Goal: Communication & Community: Ask a question

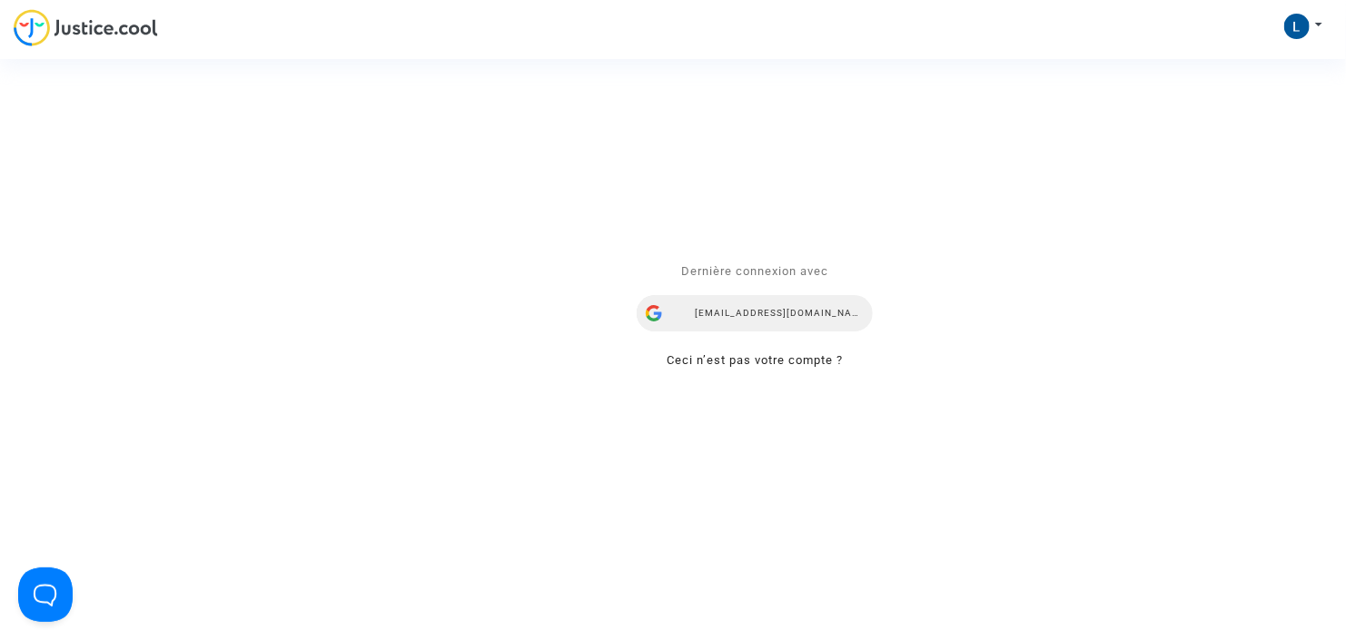
click at [745, 318] on div "[EMAIL_ADDRESS][DOMAIN_NAME]" at bounding box center [755, 313] width 236 height 36
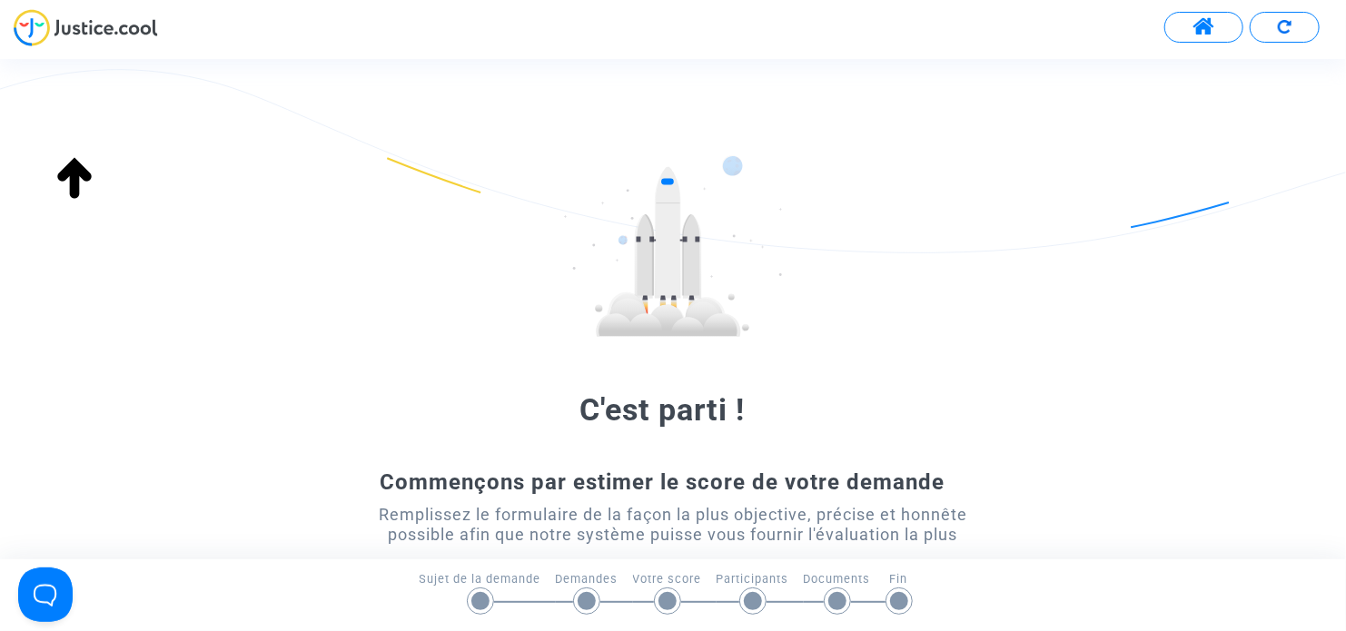
click at [1220, 36] on button at bounding box center [1203, 27] width 79 height 31
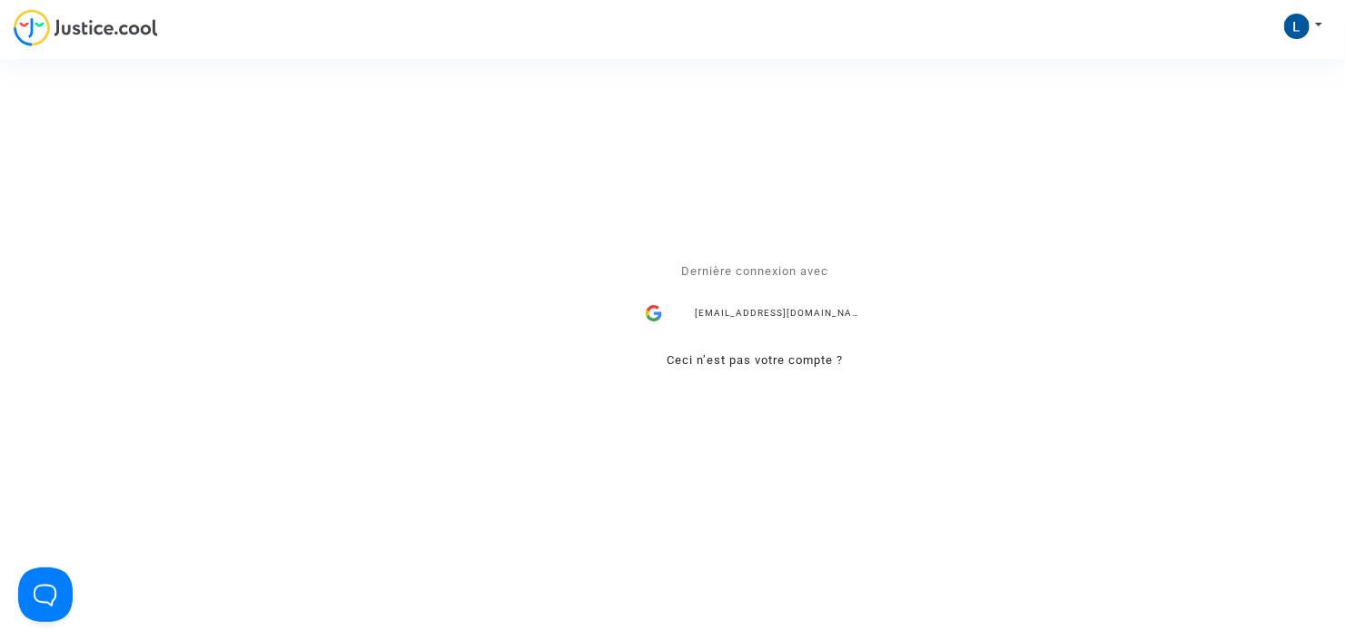
click at [1294, 16] on div "Se connecter Dernière connexion avec [EMAIL_ADDRESS][DOMAIN_NAME] Ceci n’est pa…" at bounding box center [673, 315] width 1346 height 631
click at [1303, 37] on div "Se connecter Dernière connexion avec [EMAIL_ADDRESS][DOMAIN_NAME] Ceci n’est pa…" at bounding box center [673, 315] width 1346 height 631
click at [1313, 24] on div "Se connecter Dernière connexion avec laurencederestal@gmail.com Ceci n’est pas …" at bounding box center [673, 315] width 1346 height 631
click at [1319, 25] on div "Se connecter Dernière connexion avec laurencederestal@gmail.com Ceci n’est pas …" at bounding box center [673, 315] width 1346 height 631
click at [783, 333] on div "Dernière connexion avec laurencederestal@gmail.com Ceci n’est pas votre compte ?" at bounding box center [755, 316] width 236 height 111
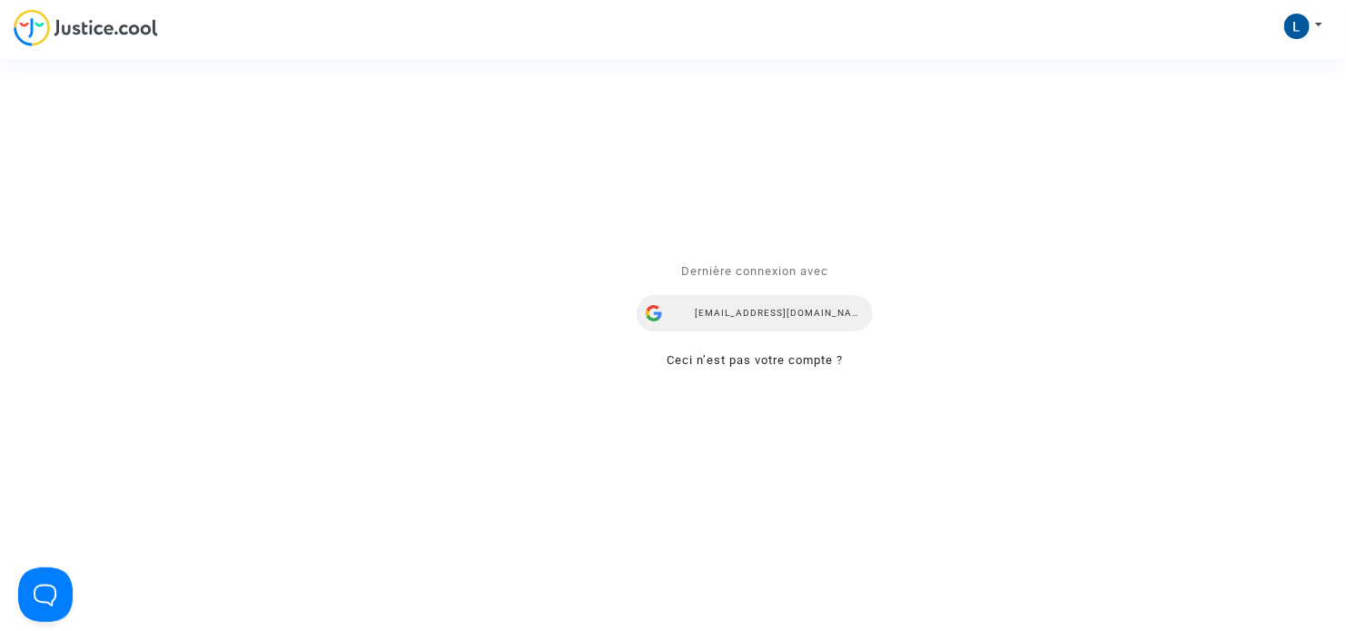
click at [791, 304] on div "laurencederestal@gmail.com" at bounding box center [755, 313] width 236 height 36
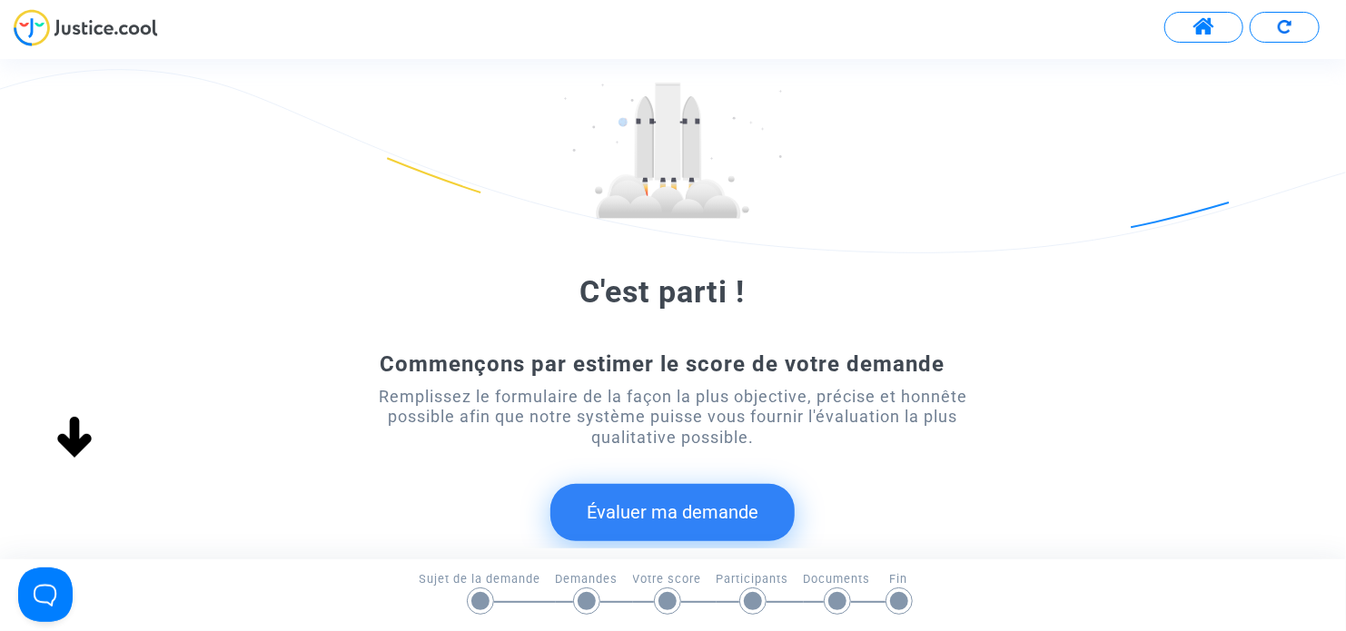
scroll to position [182, 0]
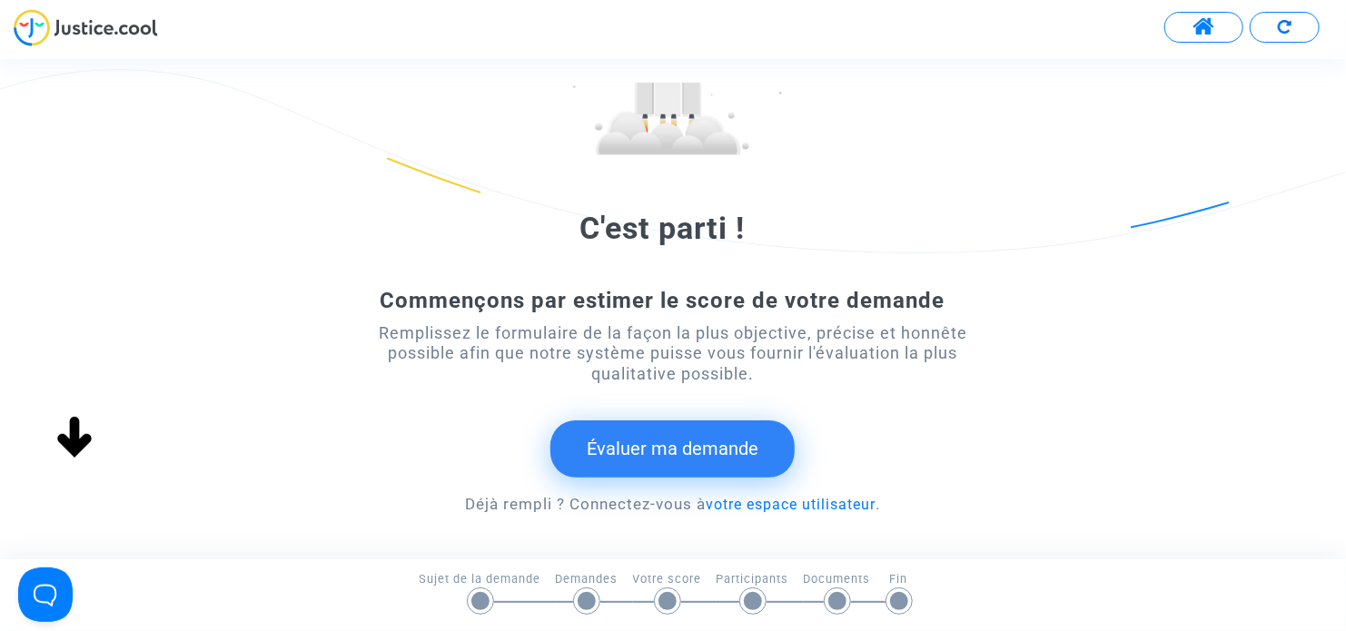
click at [712, 446] on button "Évaluer ma demande" at bounding box center [672, 448] width 244 height 56
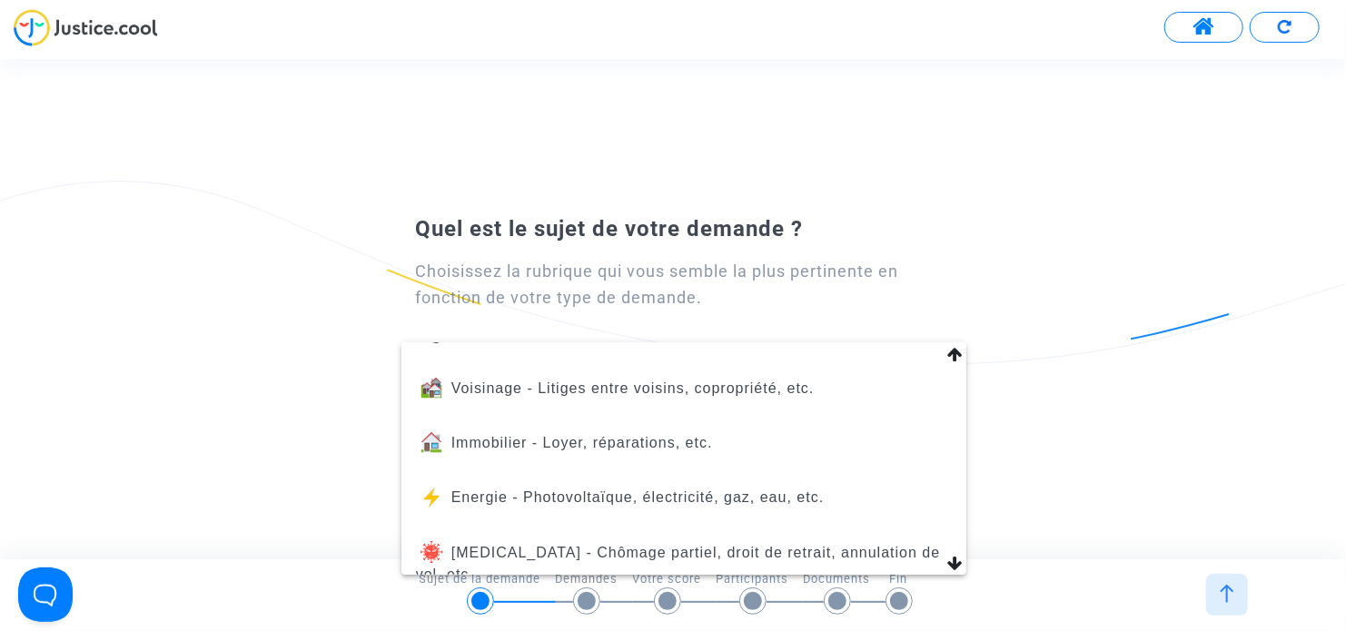
scroll to position [91, 0]
click at [100, 15] on div at bounding box center [673, 315] width 1346 height 631
click at [90, 32] on img at bounding box center [86, 27] width 144 height 37
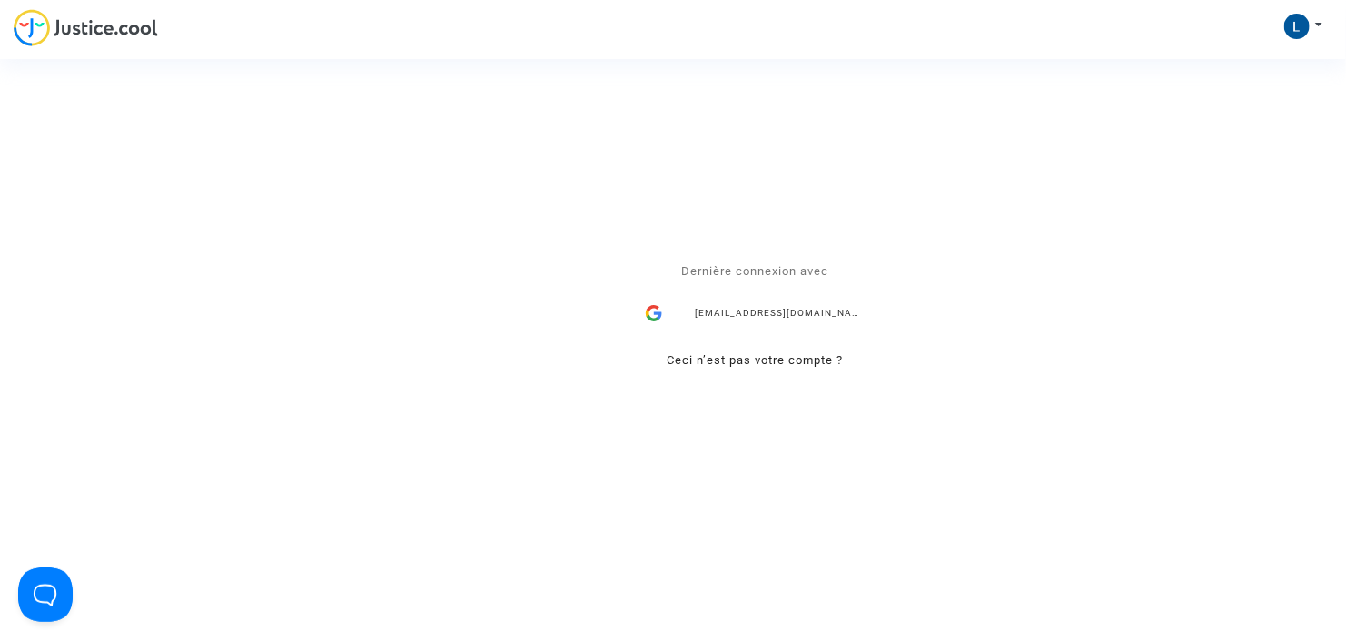
click at [787, 269] on span "Dernière connexion avec" at bounding box center [754, 271] width 147 height 14
click at [795, 304] on div "[EMAIL_ADDRESS][DOMAIN_NAME]" at bounding box center [755, 313] width 236 height 36
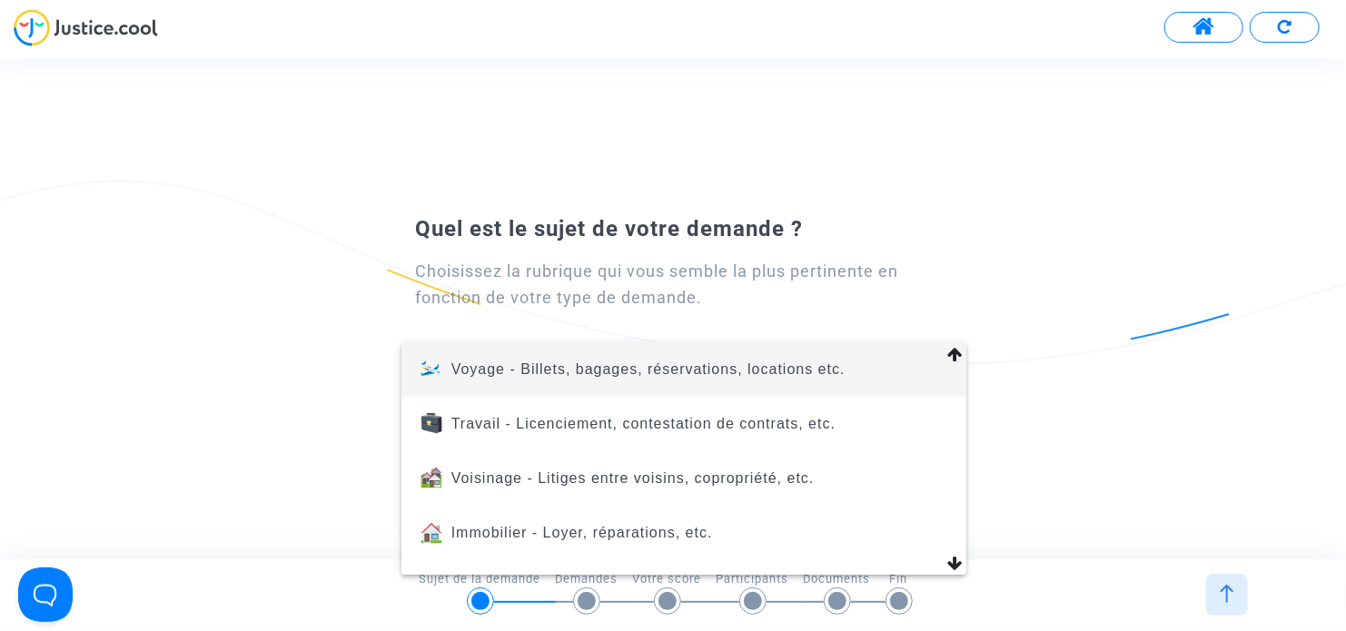
scroll to position [230, 0]
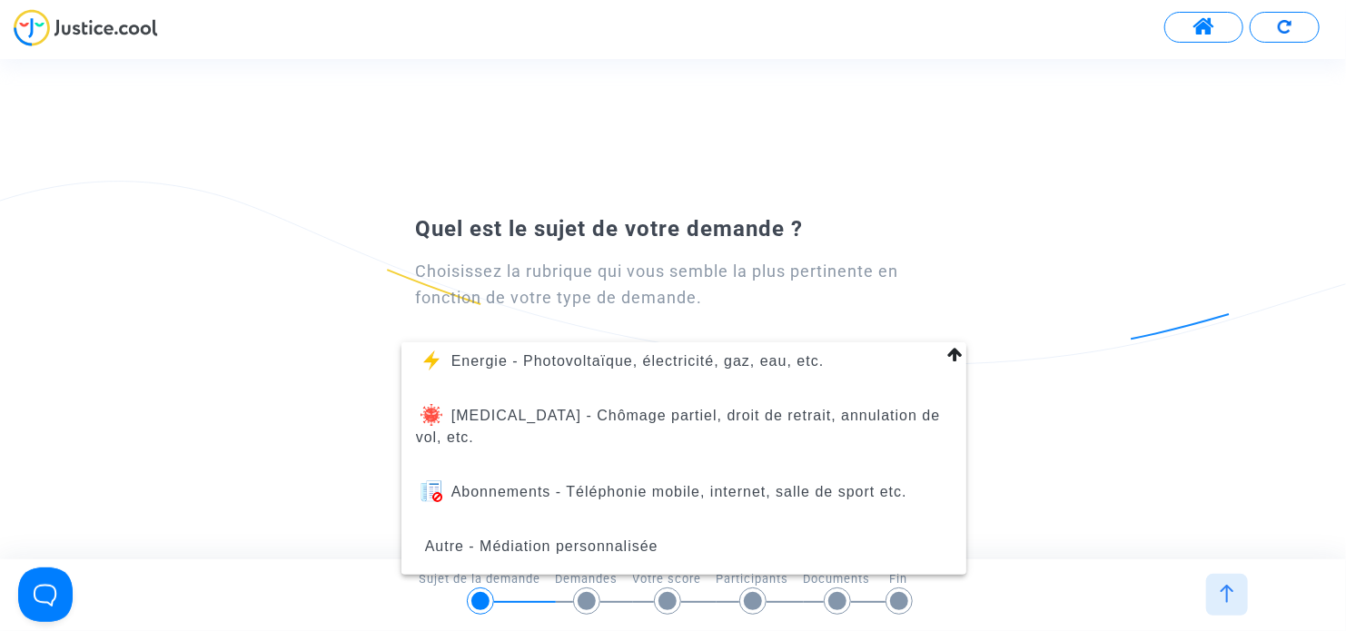
click at [1042, 400] on div at bounding box center [673, 315] width 1346 height 631
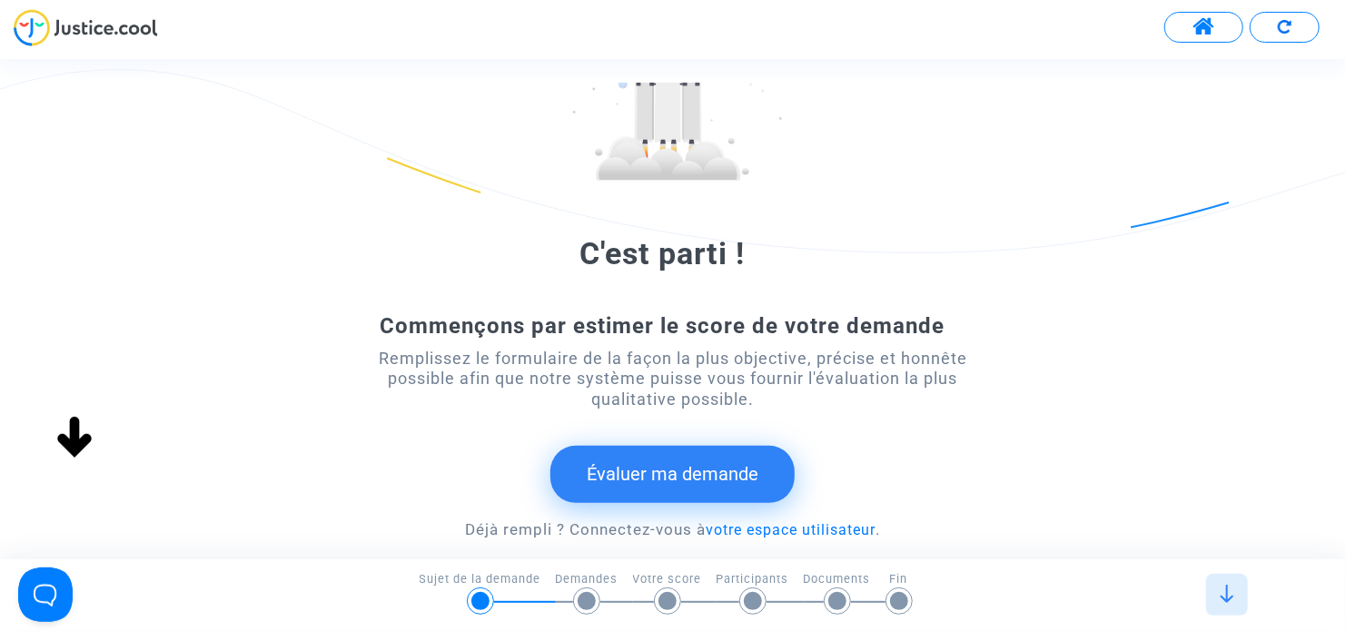
scroll to position [272, 0]
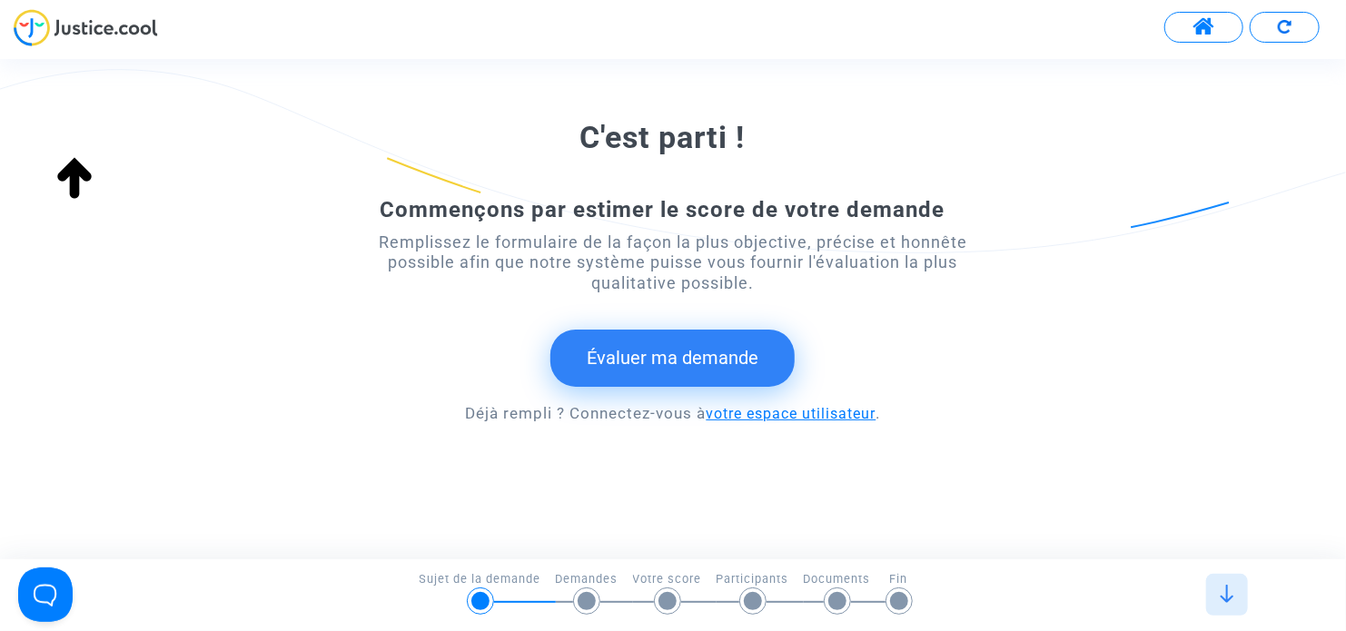
click at [775, 412] on link "votre espace utilisateur" at bounding box center [791, 413] width 170 height 17
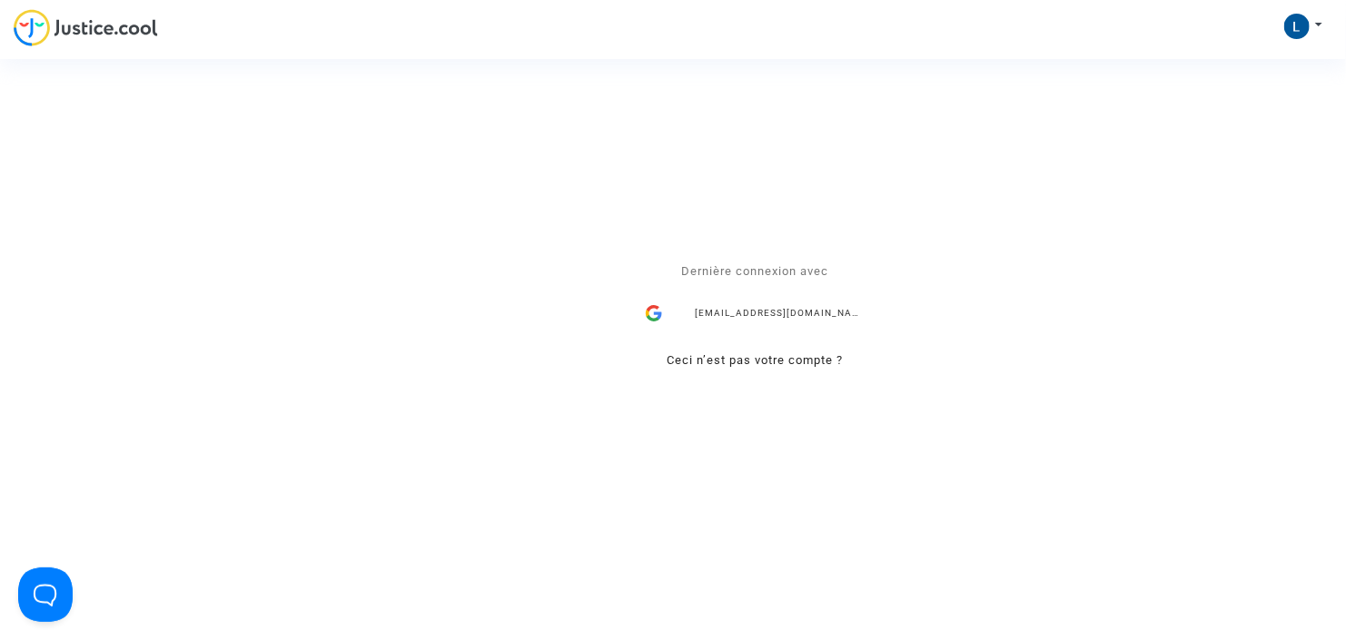
click at [834, 312] on div "[EMAIL_ADDRESS][DOMAIN_NAME]" at bounding box center [755, 313] width 236 height 36
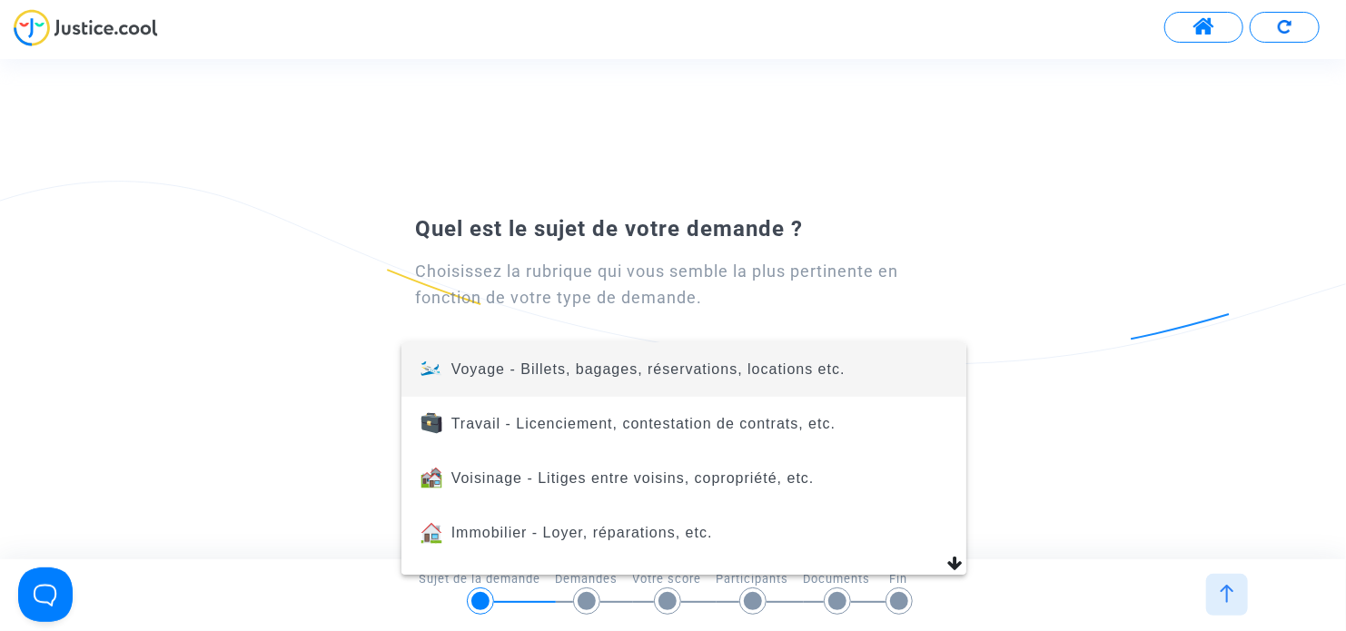
click at [132, 21] on div at bounding box center [673, 315] width 1346 height 631
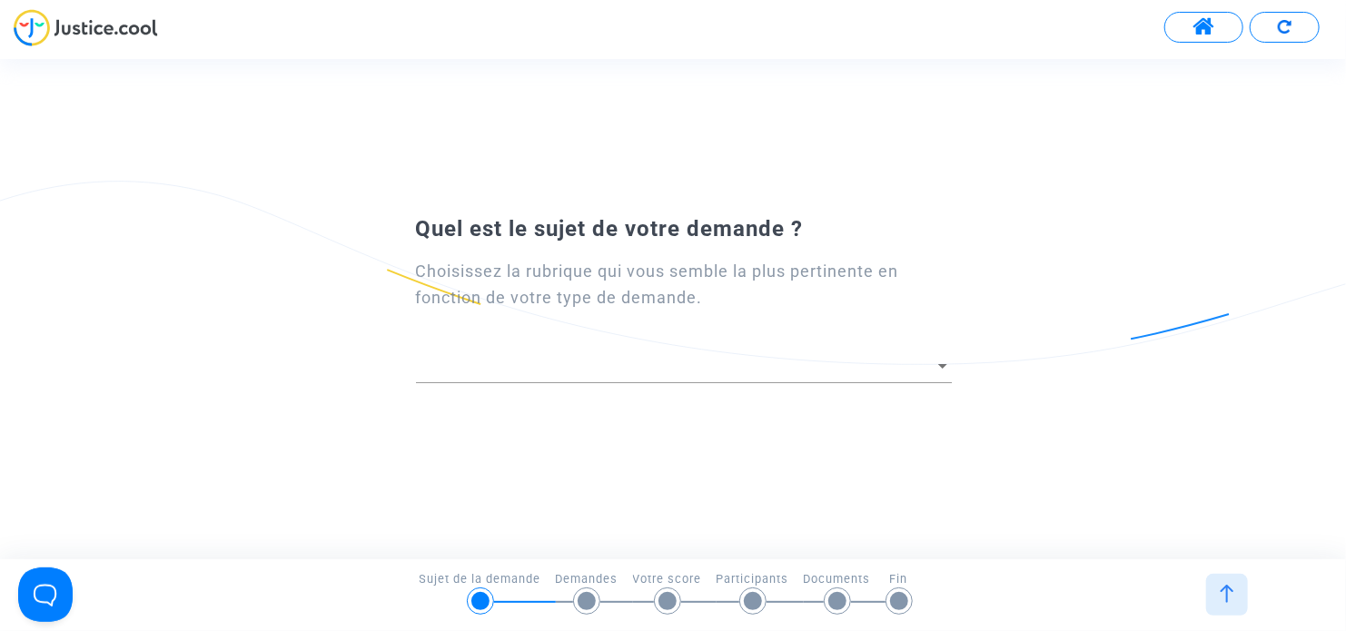
click at [133, 33] on img at bounding box center [86, 27] width 144 height 37
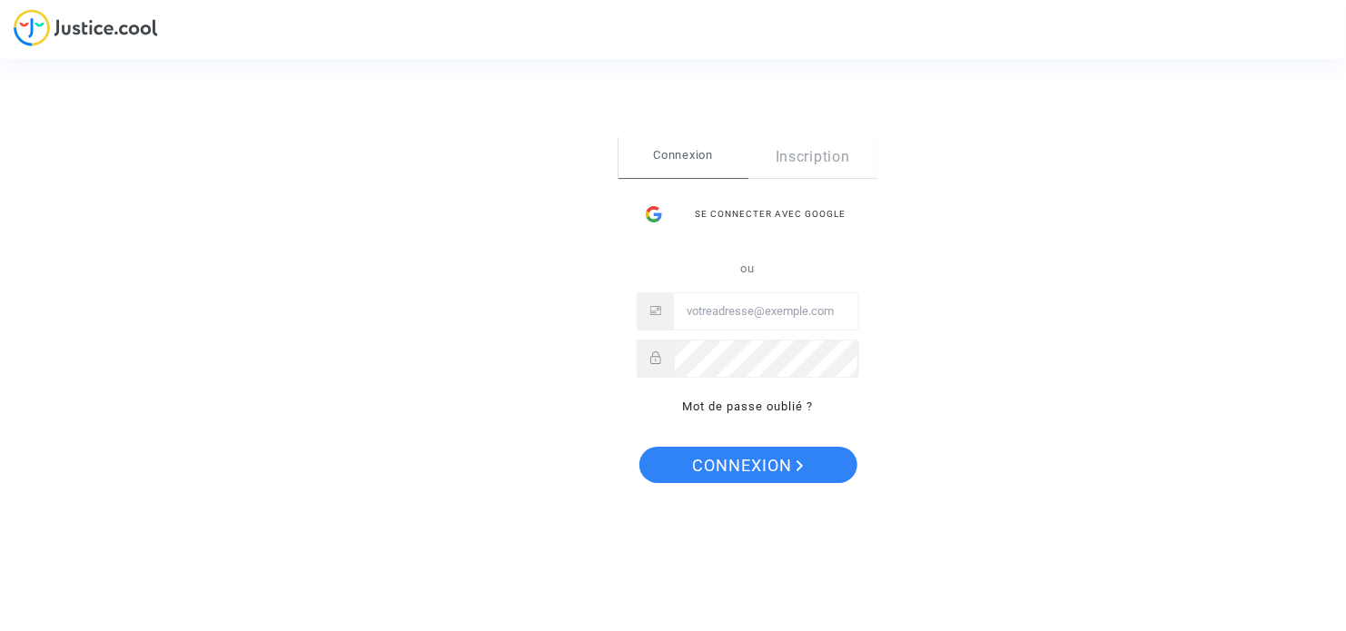
click at [738, 276] on p "ou" at bounding box center [748, 268] width 222 height 21
click at [769, 323] on input "Email" at bounding box center [766, 311] width 184 height 36
type input "laurenceconsultants@gmail.com"
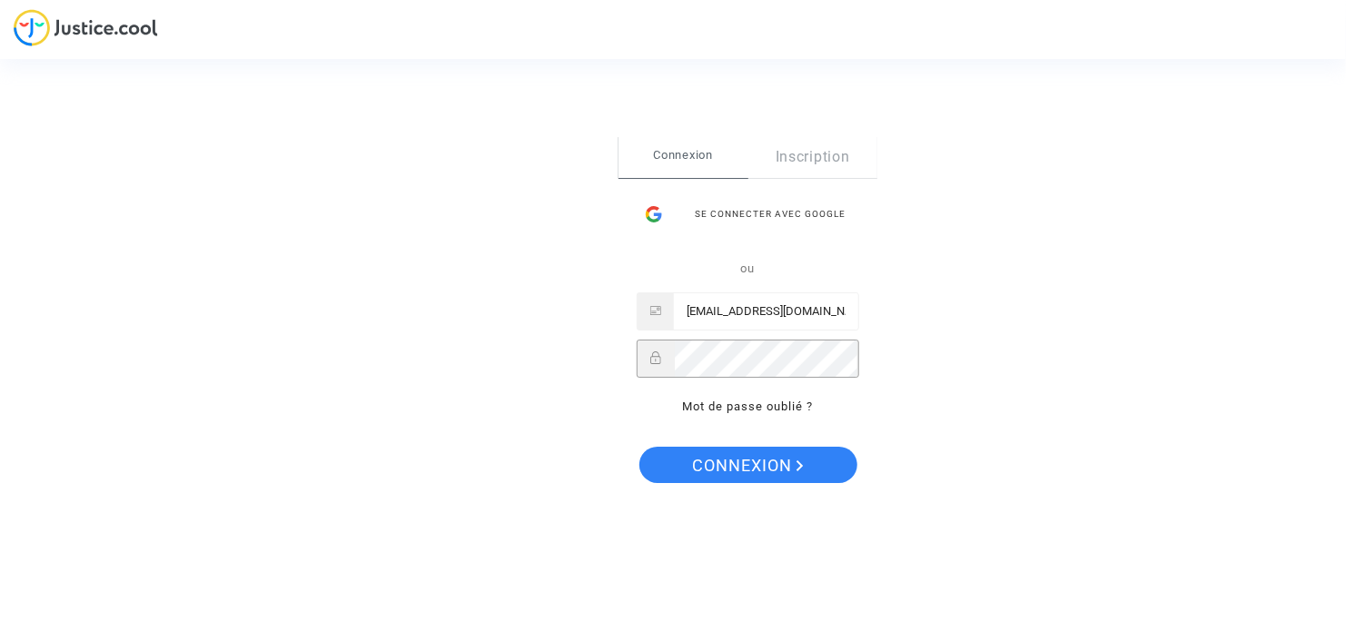
click at [639, 447] on button "Connexion" at bounding box center [748, 465] width 218 height 36
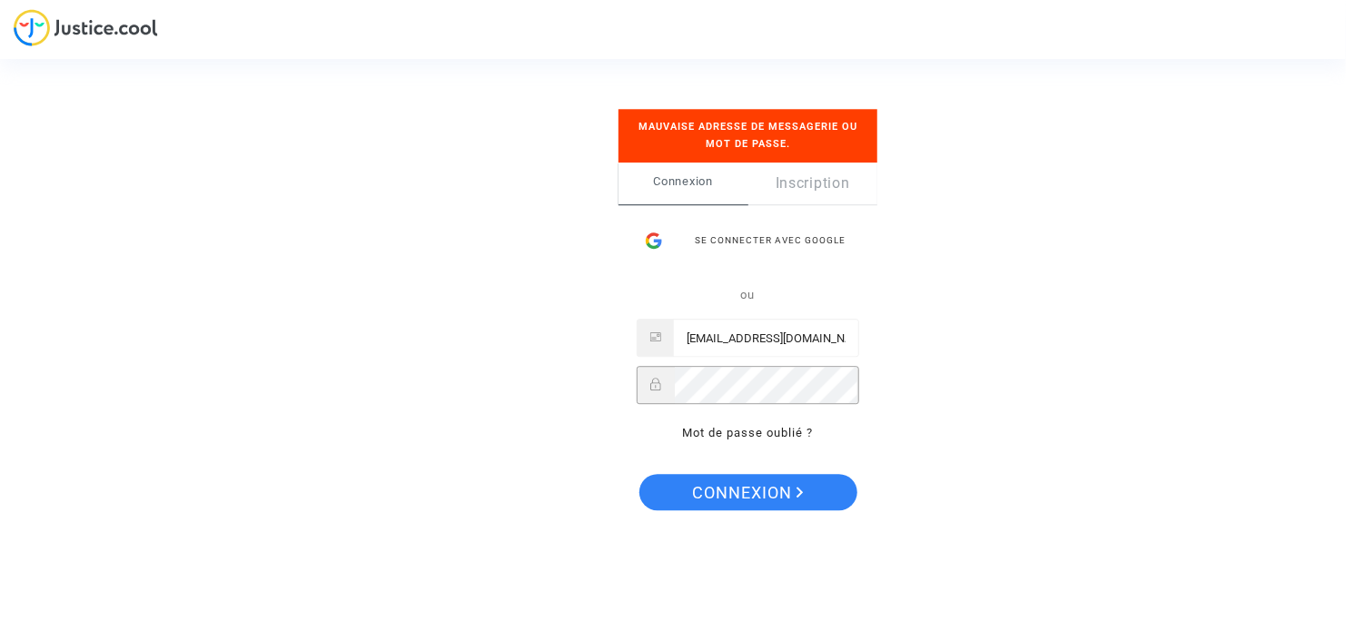
click at [639, 474] on button "Connexion" at bounding box center [748, 492] width 218 height 36
drag, startPoint x: 755, startPoint y: 339, endPoint x: 844, endPoint y: 340, distance: 89.0
click at [844, 340] on input "laurenceconsultants@gmail.com" at bounding box center [766, 339] width 184 height 36
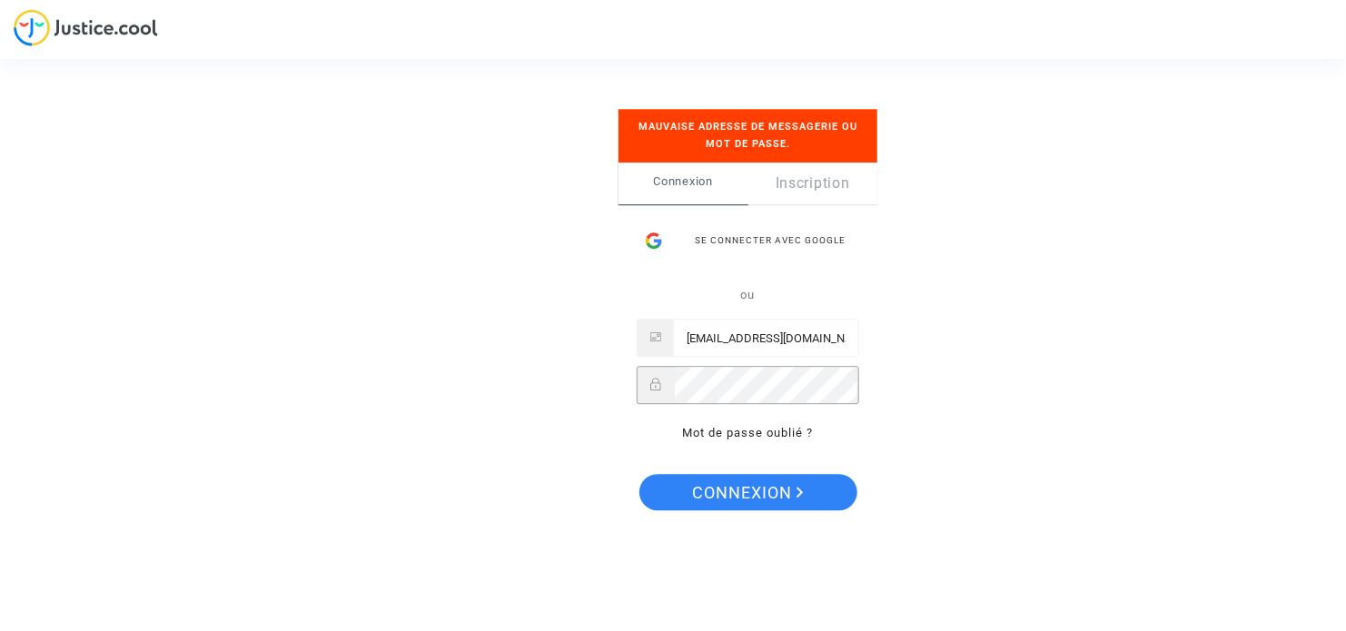
click at [542, 425] on div "Se connecter Mauvaise adresse de messagerie ou mot de passe. Connexion Inscript…" at bounding box center [673, 315] width 1346 height 631
click at [639, 474] on button "Connexion" at bounding box center [748, 492] width 218 height 36
click at [582, 374] on div "Se connecter Mauvaise adresse de messagerie ou mot de passe. Connexion Inscript…" at bounding box center [673, 316] width 182 height 486
click at [698, 189] on span "Connexion" at bounding box center [683, 182] width 130 height 38
click at [770, 242] on div "Se connecter avec Google" at bounding box center [748, 240] width 222 height 36
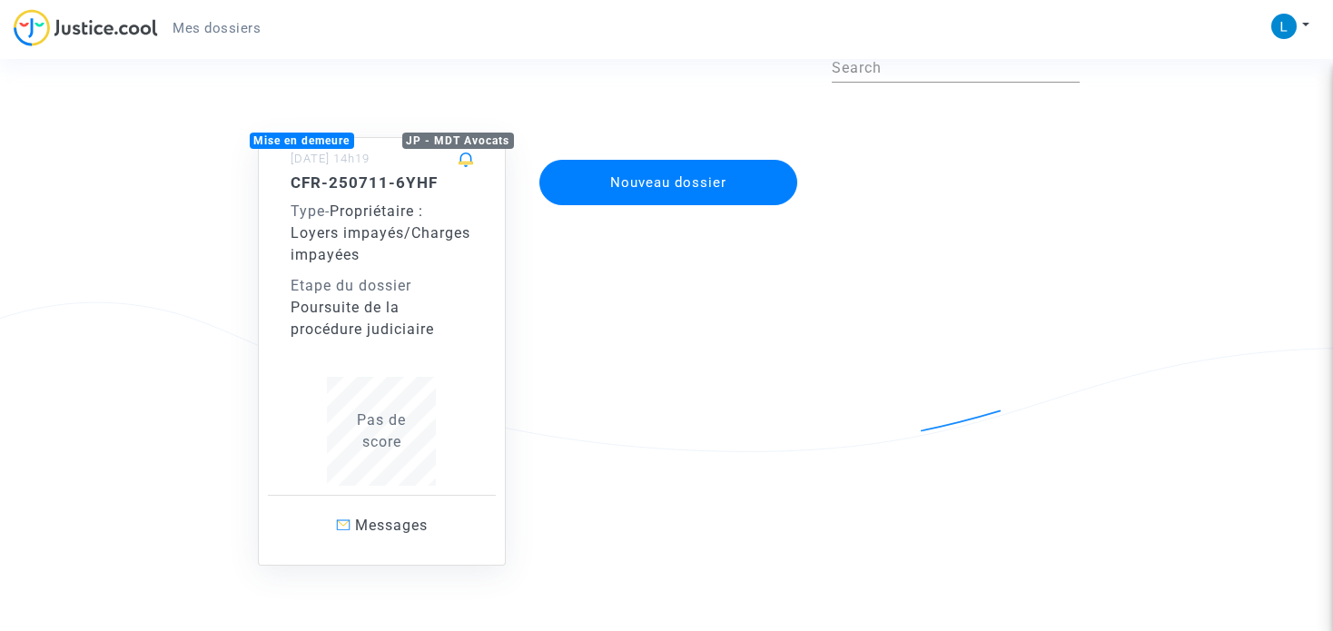
scroll to position [68, 0]
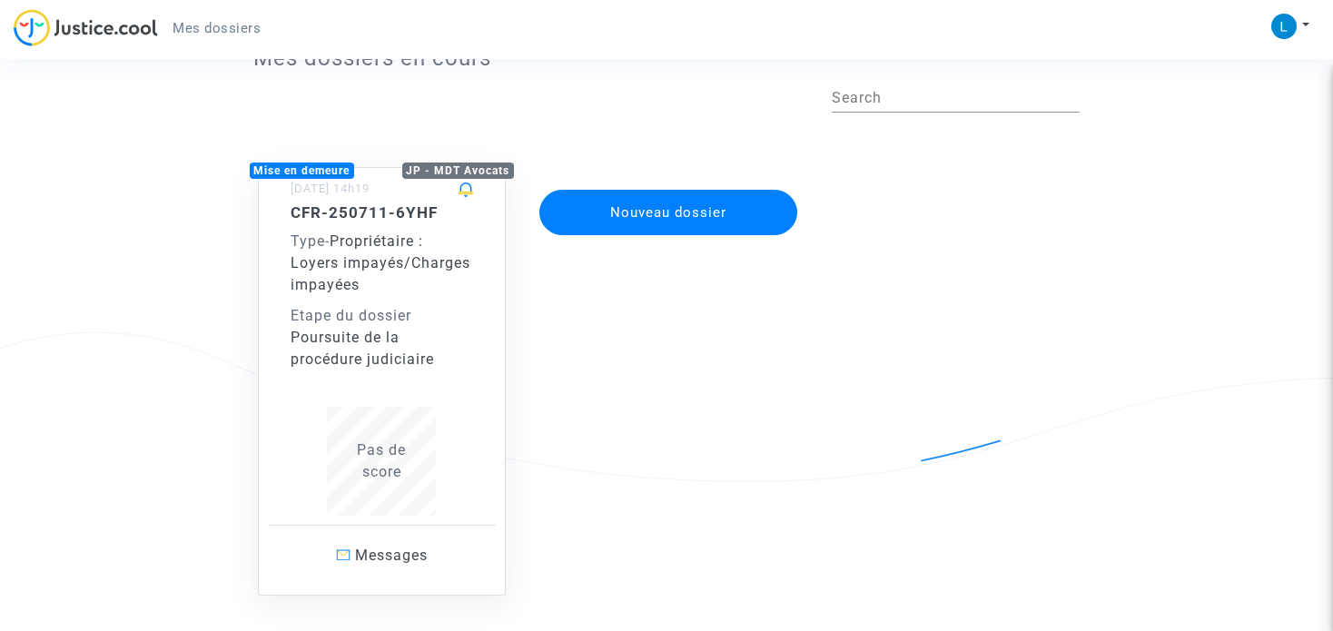
click at [386, 308] on div "Etape du dossier" at bounding box center [382, 316] width 183 height 22
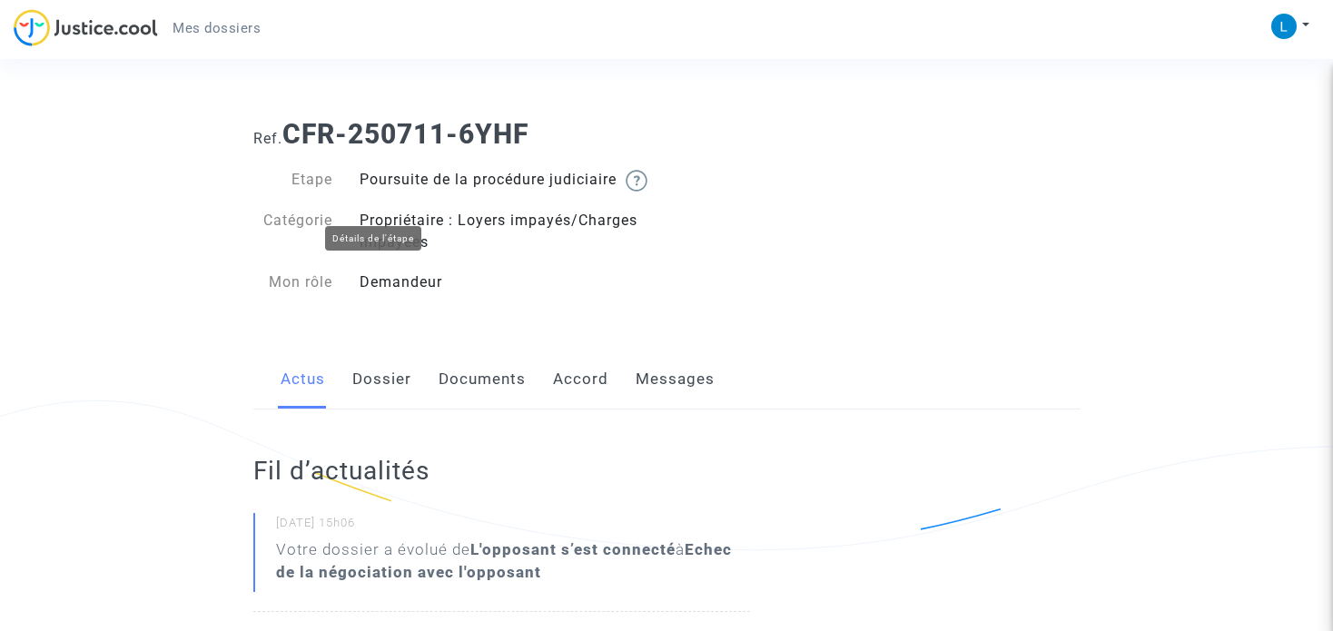
click at [626, 192] on img at bounding box center [637, 181] width 22 height 22
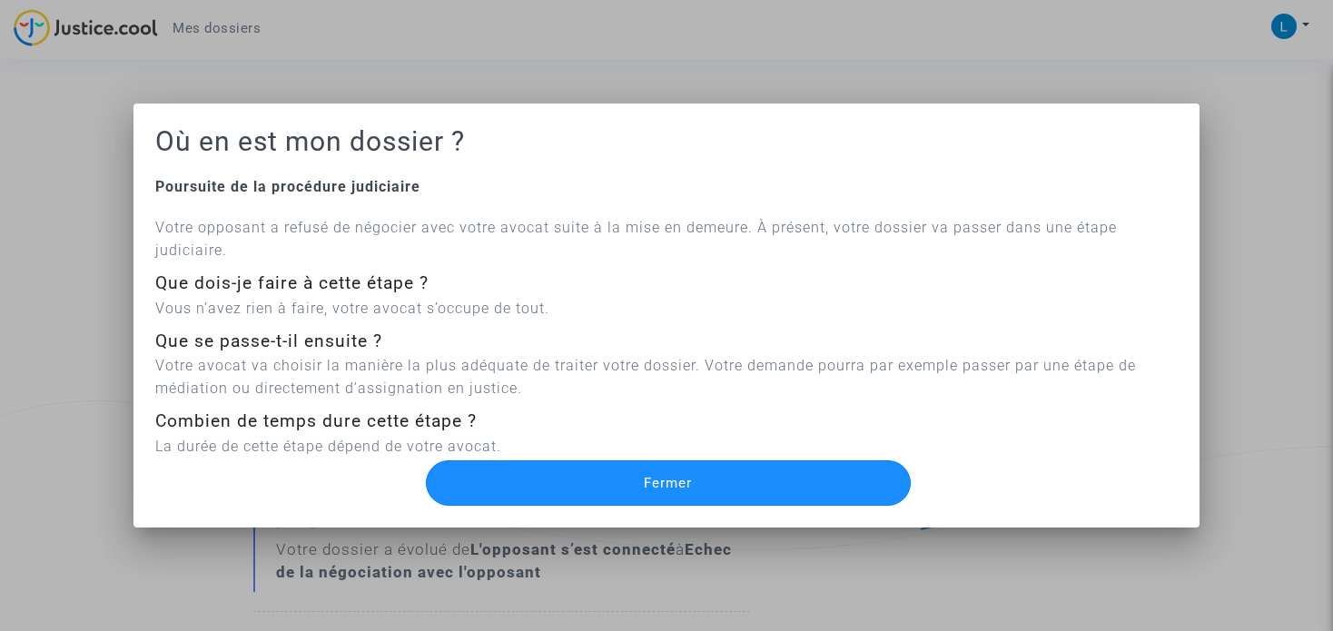
click at [718, 483] on button "Fermer" at bounding box center [668, 482] width 484 height 45
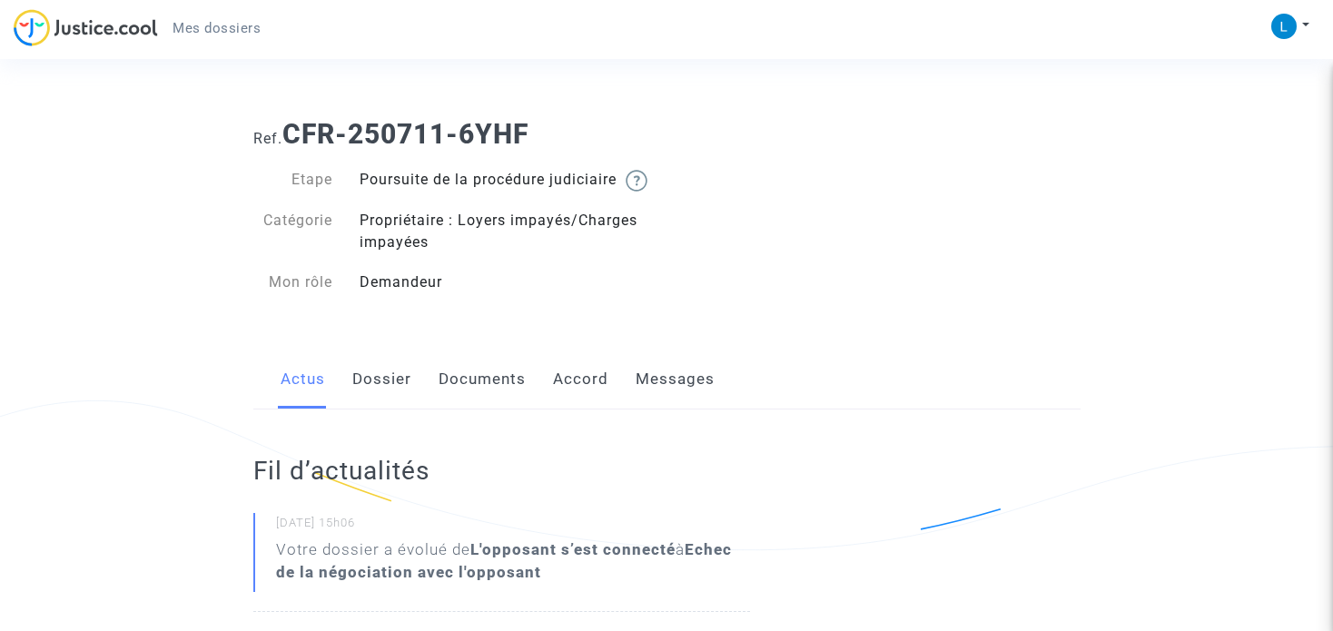
click at [649, 403] on link "Messages" at bounding box center [675, 380] width 79 height 60
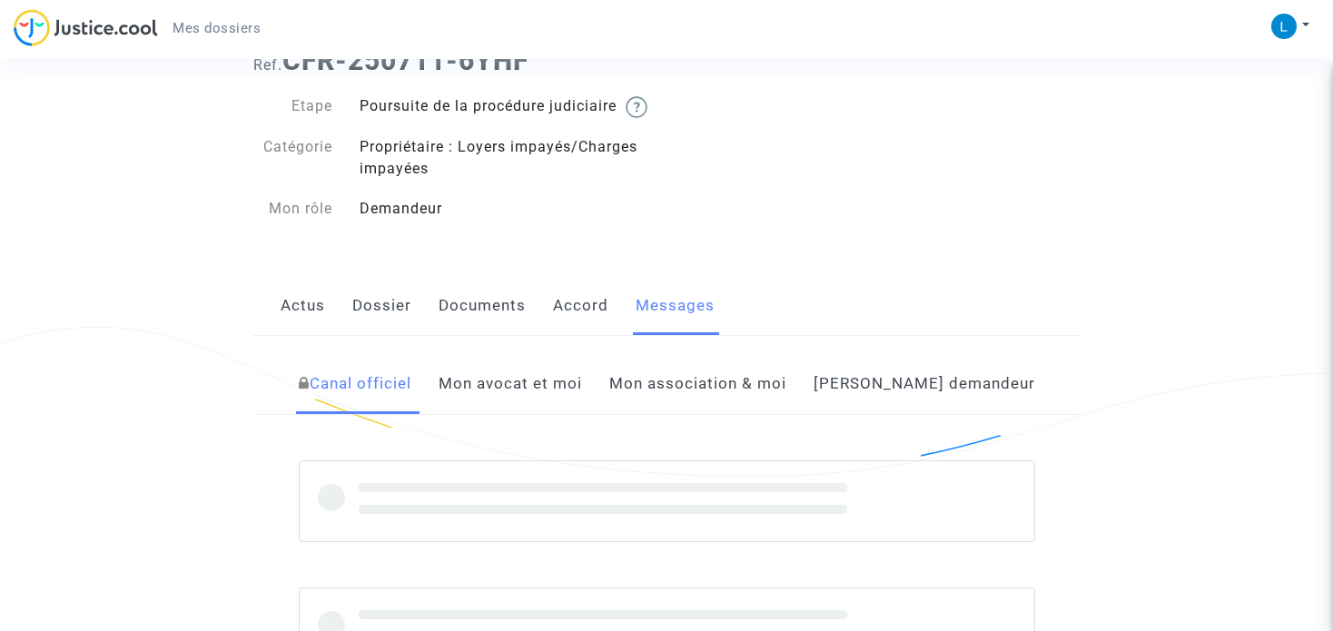
scroll to position [182, 0]
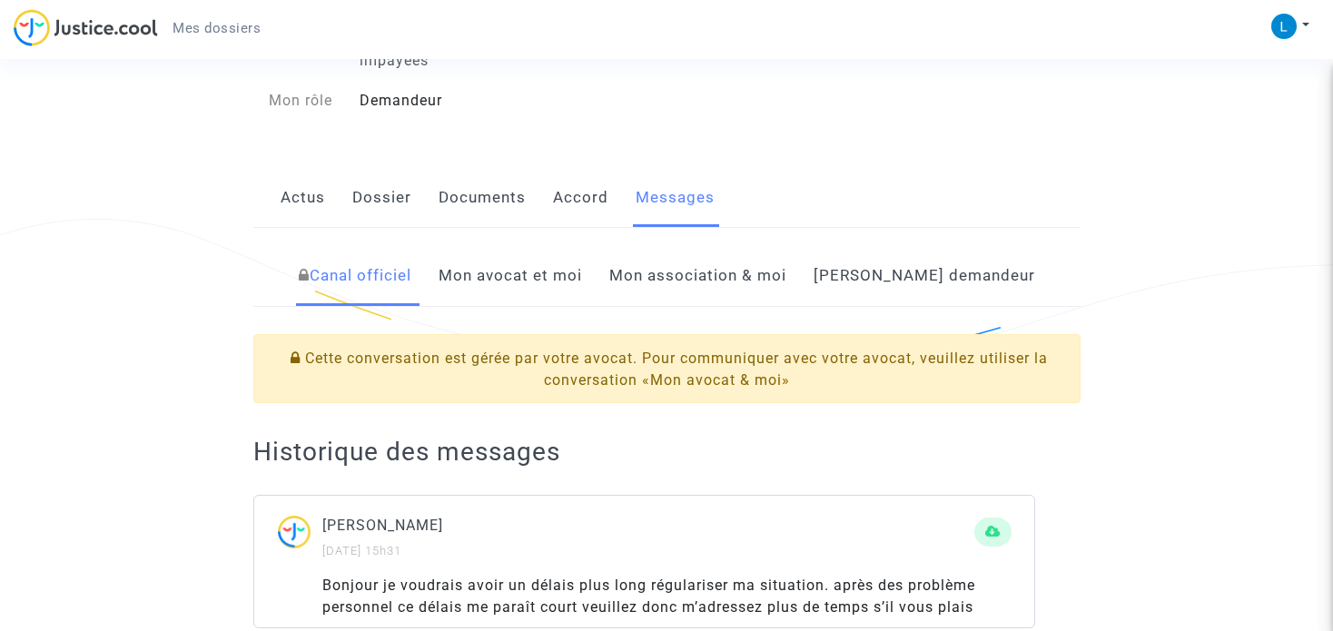
click at [573, 301] on link "Mon avocat et moi" at bounding box center [510, 276] width 143 height 60
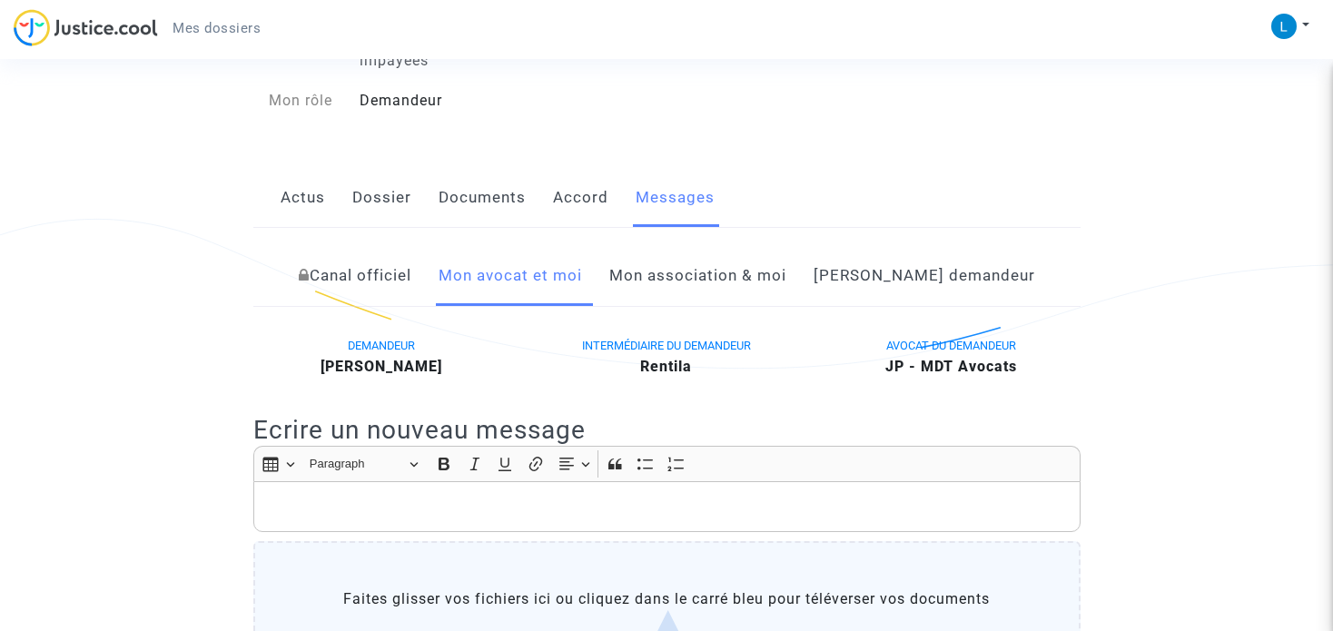
drag, startPoint x: 410, startPoint y: 302, endPoint x: 424, endPoint y: 309, distance: 15.9
click at [410, 301] on link "Canal officiel" at bounding box center [355, 276] width 113 height 60
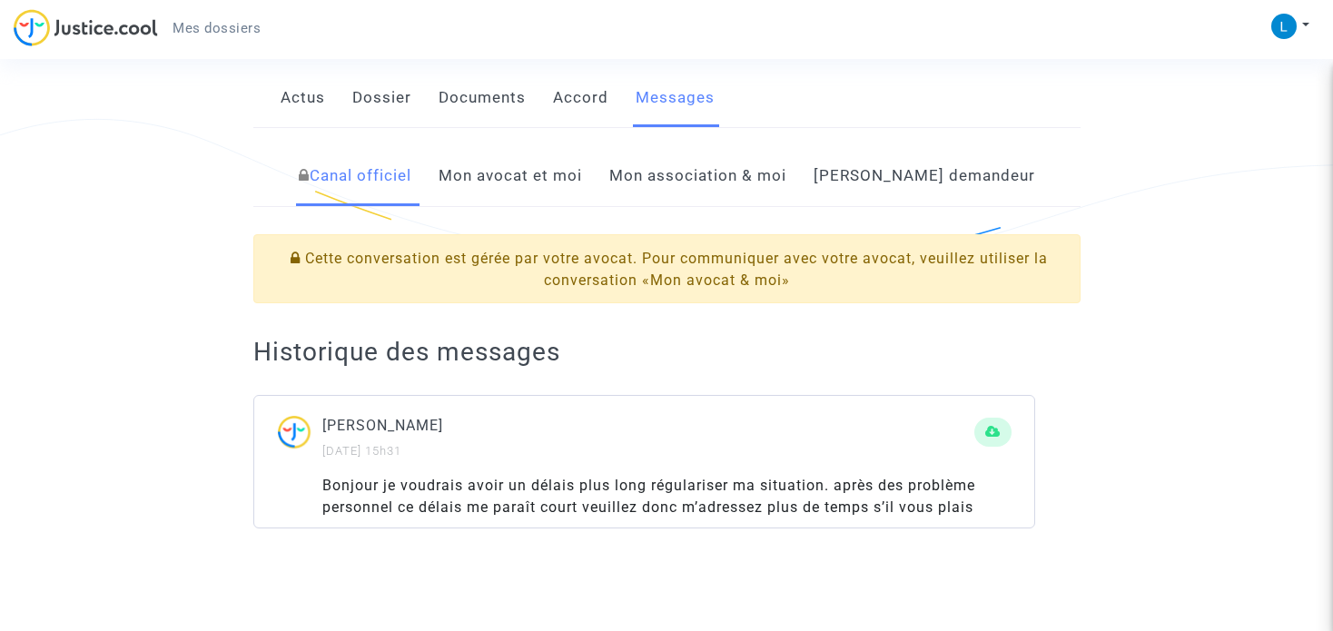
scroll to position [251, 0]
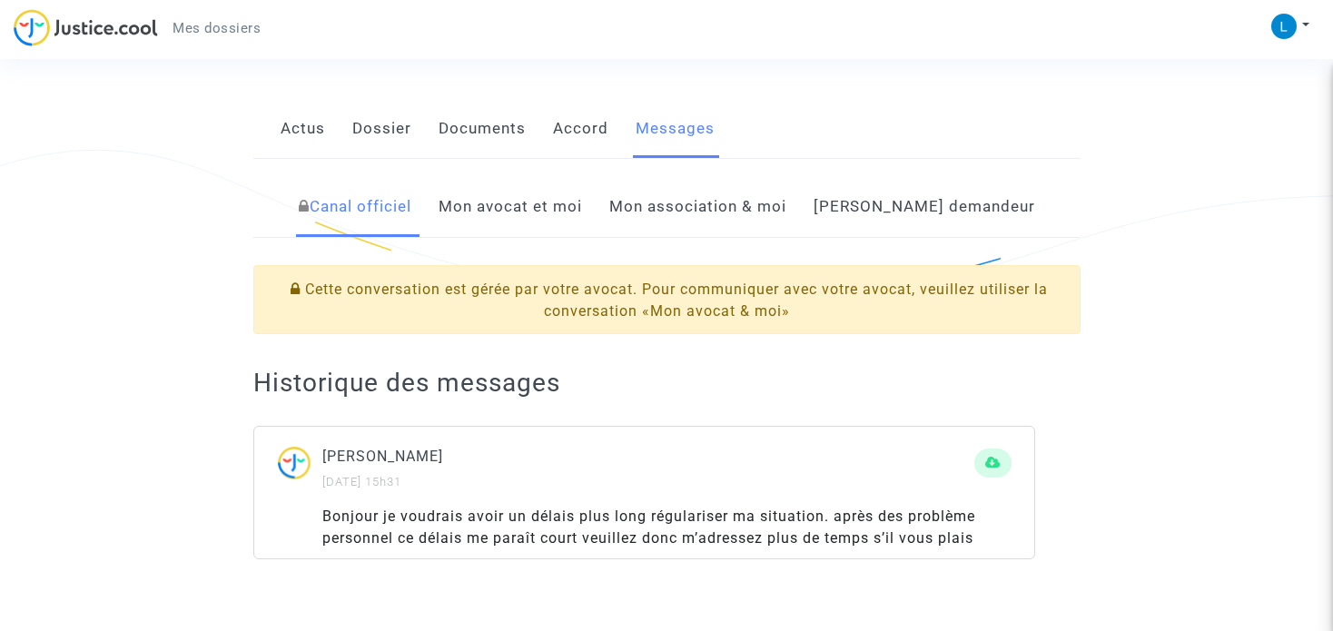
click at [549, 229] on link "Mon avocat et moi" at bounding box center [510, 207] width 143 height 60
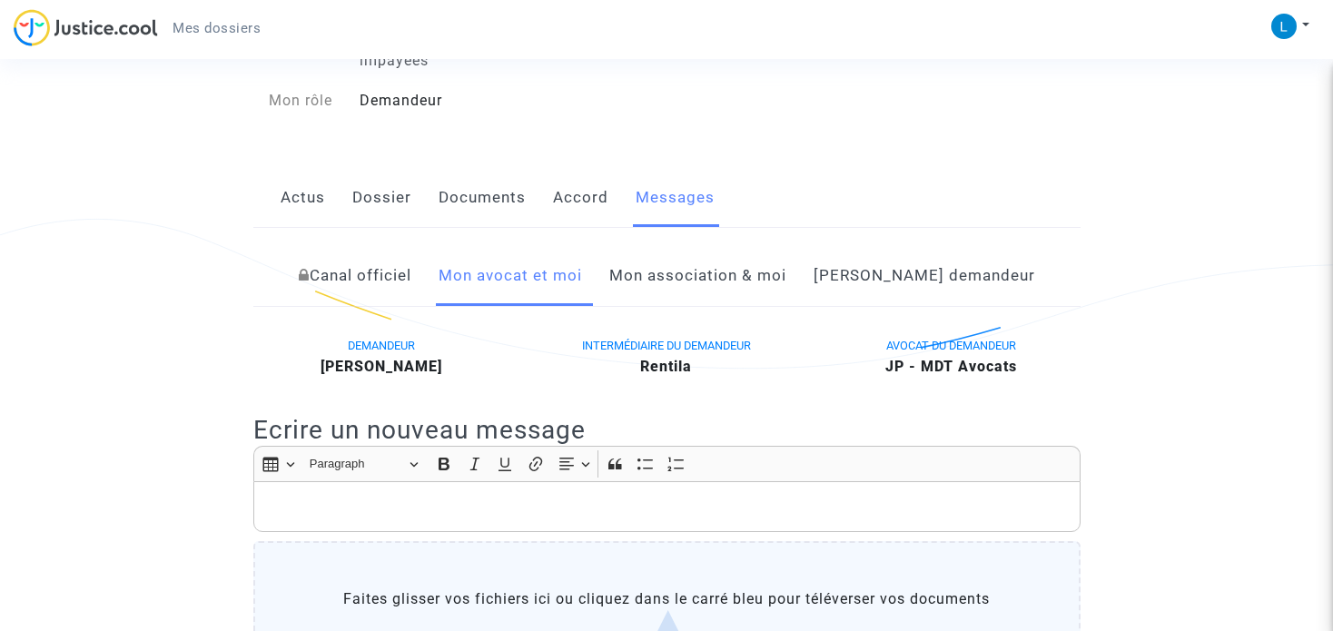
scroll to position [272, 0]
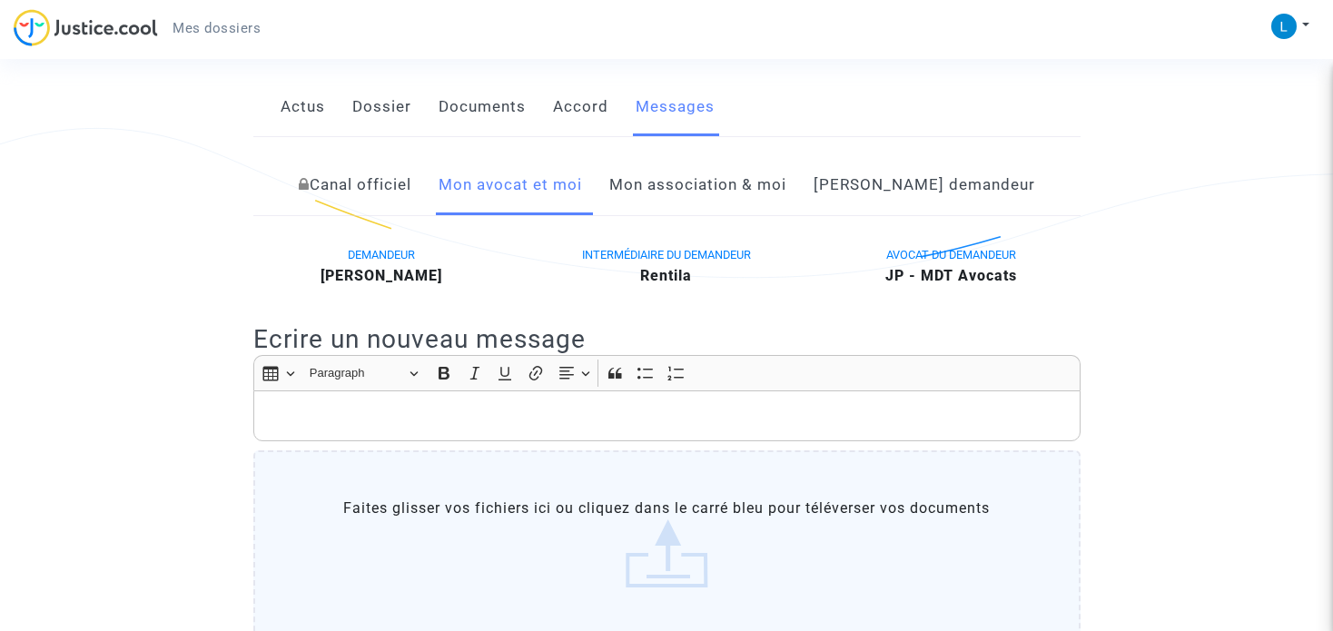
click at [481, 425] on p "Rich Text Editor, main" at bounding box center [666, 416] width 808 height 23
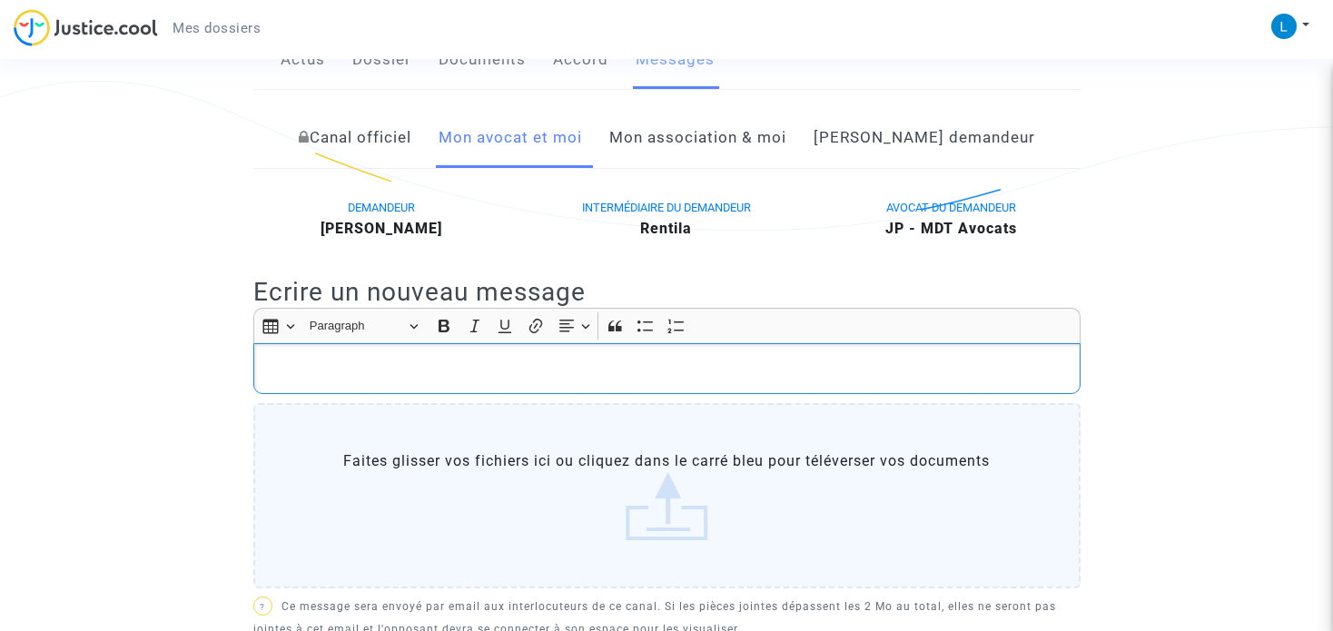
scroll to position [363, 0]
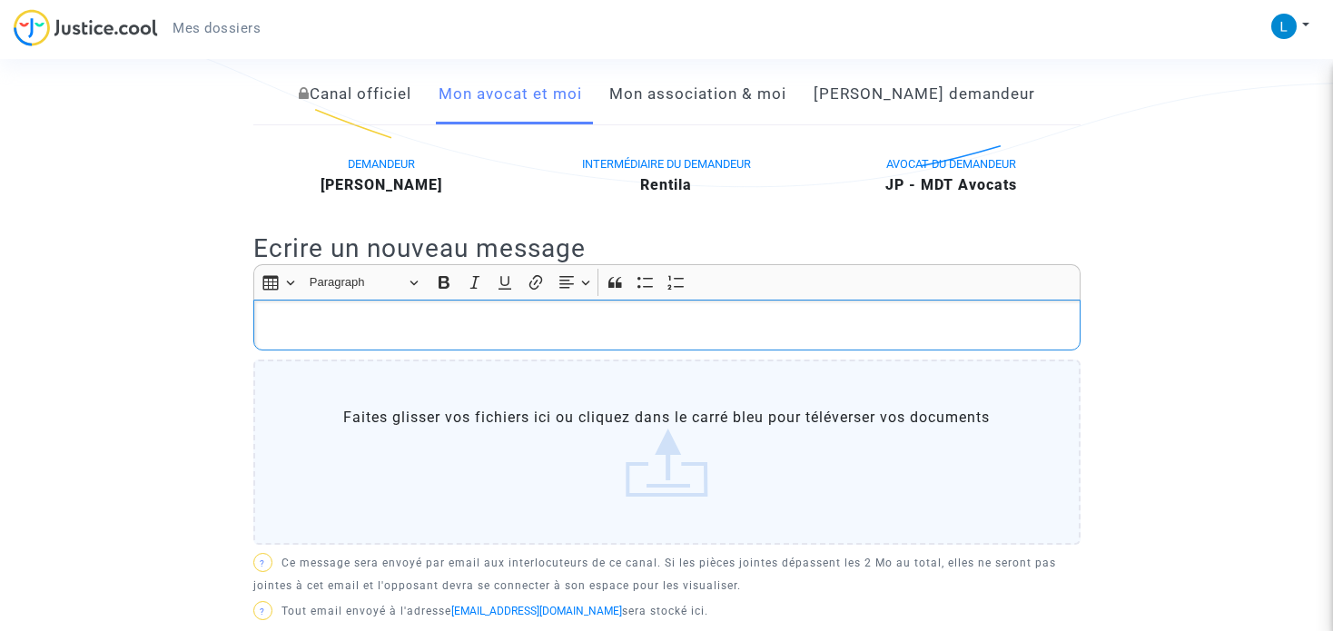
click at [517, 351] on div "Rich Text Editor, main" at bounding box center [666, 325] width 827 height 51
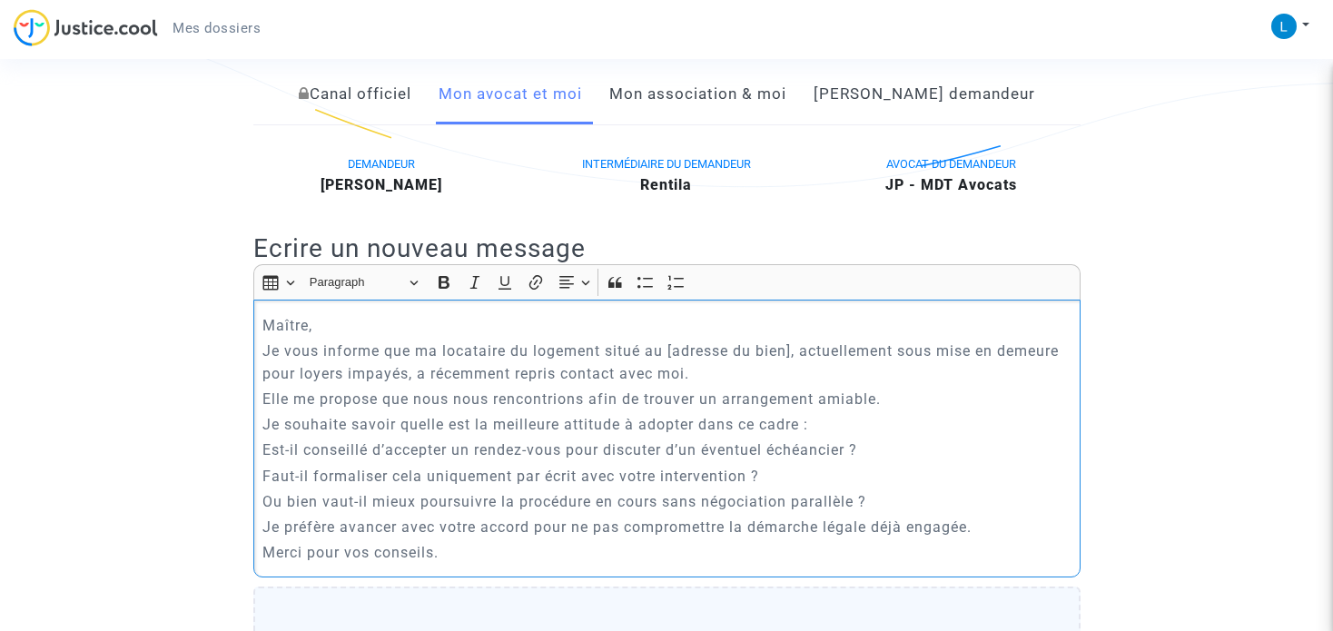
drag, startPoint x: 604, startPoint y: 369, endPoint x: 782, endPoint y: 371, distance: 178.0
click at [782, 371] on p "Je vous informe que ma locataire du logement situé au [adresse du bien], actuel…" at bounding box center [666, 362] width 808 height 45
drag, startPoint x: 794, startPoint y: 372, endPoint x: 666, endPoint y: 370, distance: 128.1
click at [666, 370] on p "Je vous informe que ma locataire du logement situé au [adresse du bien], actuel…" at bounding box center [666, 362] width 808 height 45
click at [721, 385] on p "Je vous informe que ma locataire du logement situé au [GEOGRAPHIC_DATA], actuel…" at bounding box center [666, 362] width 808 height 45
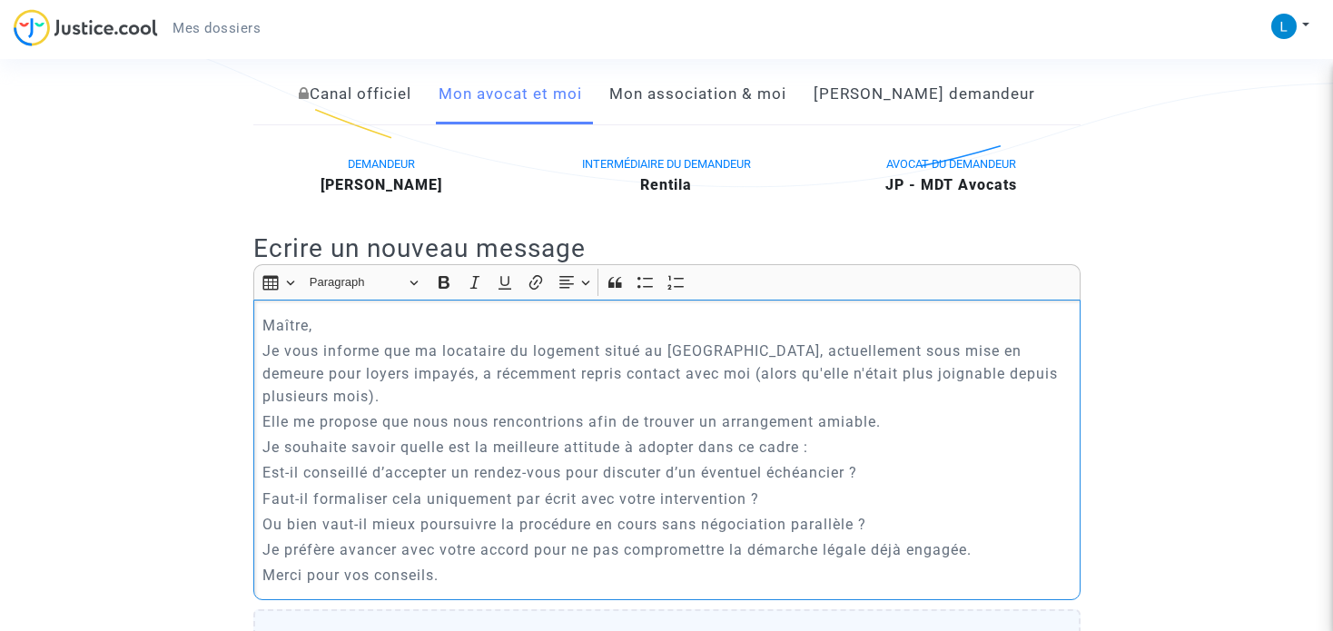
click at [420, 408] on p "Je vous informe que ma locataire du logement situé au [GEOGRAPHIC_DATA], actuel…" at bounding box center [666, 374] width 808 height 68
click at [877, 433] on p "Elle me propose que nous nous rencontrions afin de trouver un arrangement amiab…" at bounding box center [666, 421] width 808 height 23
click at [589, 433] on p "Elle me propose que nous nous rencontrions afin de trouver un arrangement amiab…" at bounding box center [666, 421] width 808 height 23
click at [348, 408] on p "Je vous informe que ma locataire du logement situé au [GEOGRAPHIC_DATA], actuel…" at bounding box center [666, 374] width 808 height 68
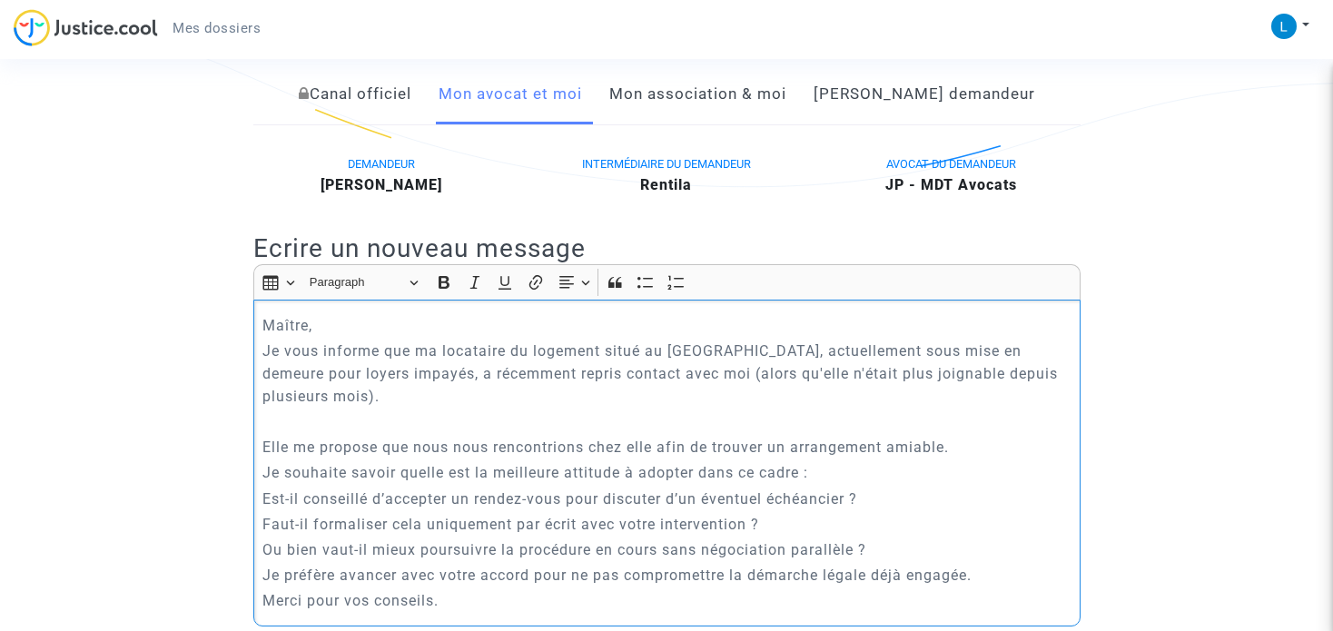
click at [362, 337] on p "Maître," at bounding box center [666, 325] width 808 height 23
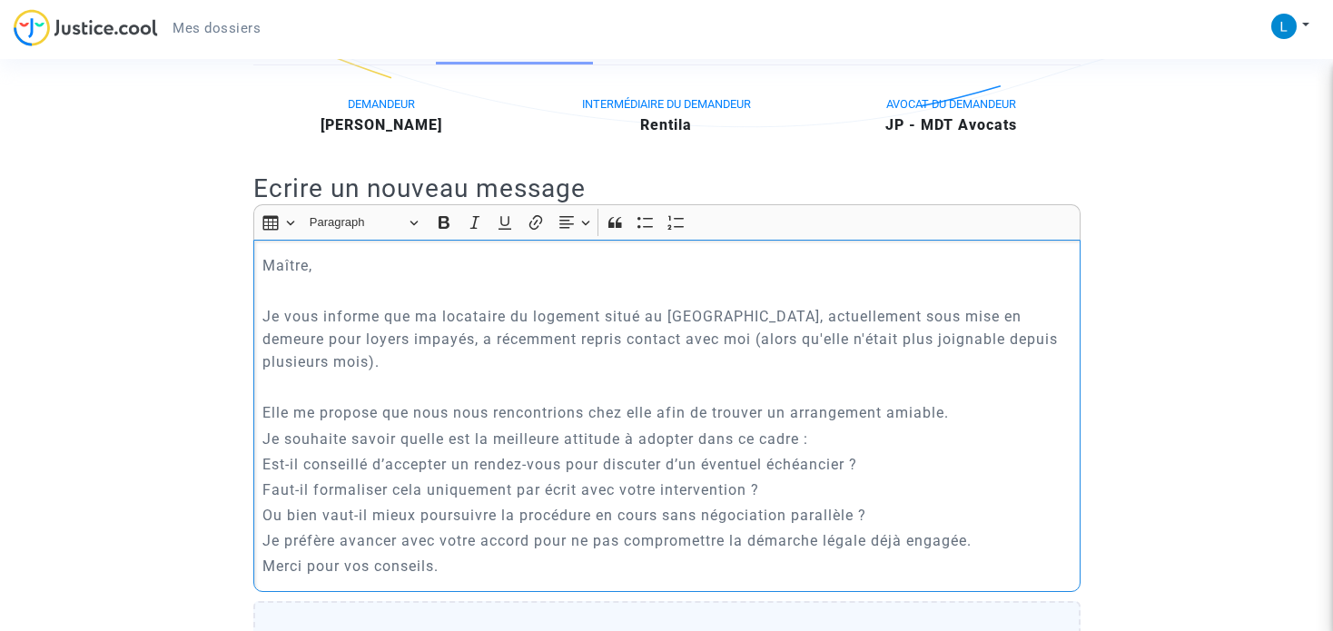
scroll to position [454, 0]
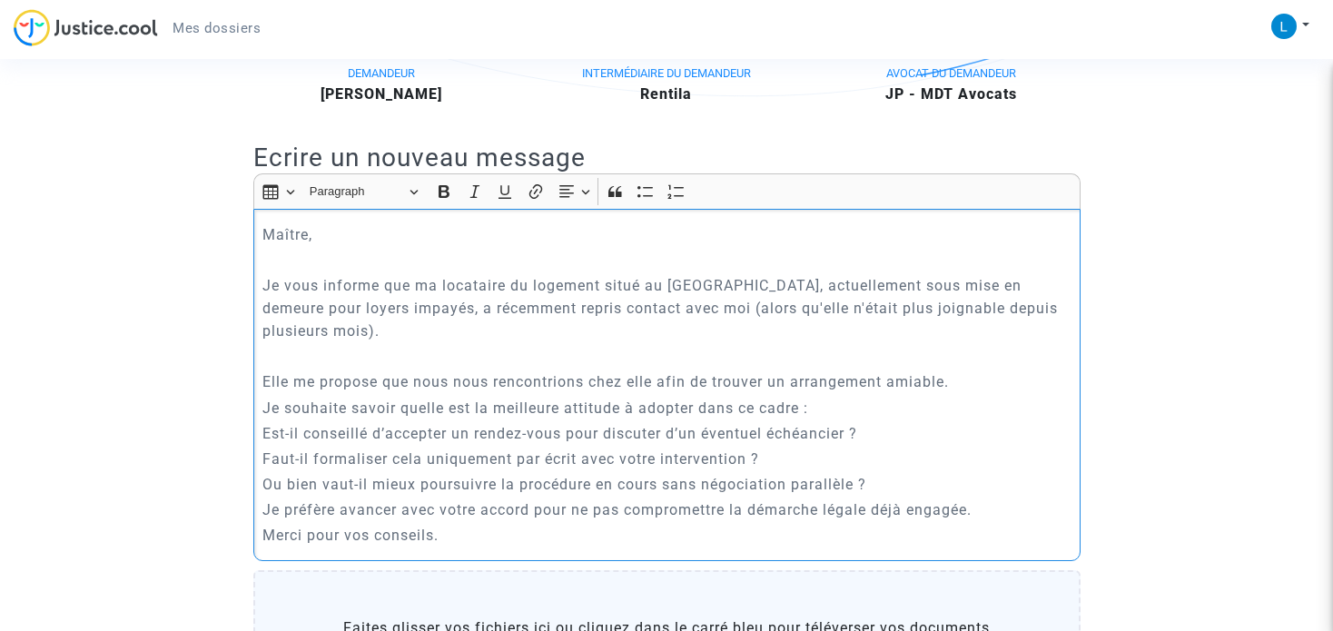
click at [980, 393] on p "Elle me propose que nous nous rencontrions chez elle afin de trouver un arrange…" at bounding box center [666, 382] width 808 height 23
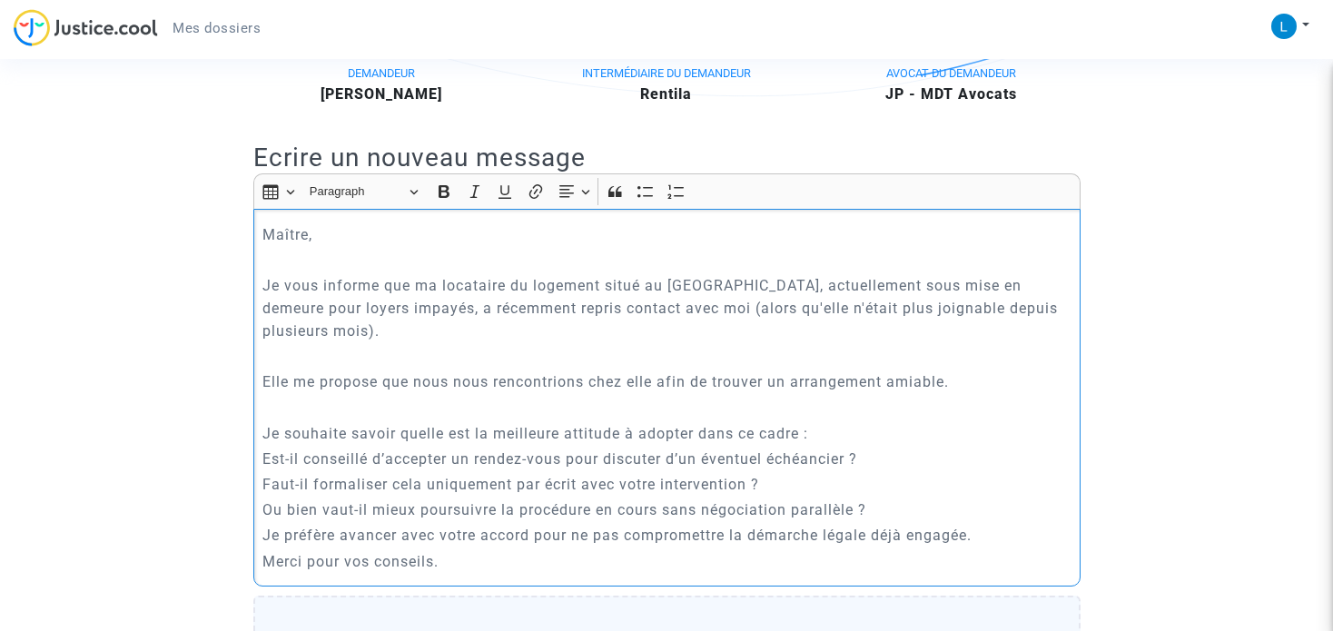
click at [853, 445] on p "Je souhaite savoir quelle est la meilleure attitude à adopter dans ce cadre :" at bounding box center [666, 433] width 808 height 23
click at [256, 477] on div "Maître, Je vous informe que ma locataire du logement situé au [GEOGRAPHIC_DATA]…" at bounding box center [666, 398] width 827 height 378
click at [503, 469] on li "Est-il conseillé d’accepter un rendez-vous pour discuter d’un éventuel échéanci…" at bounding box center [666, 459] width 808 height 22
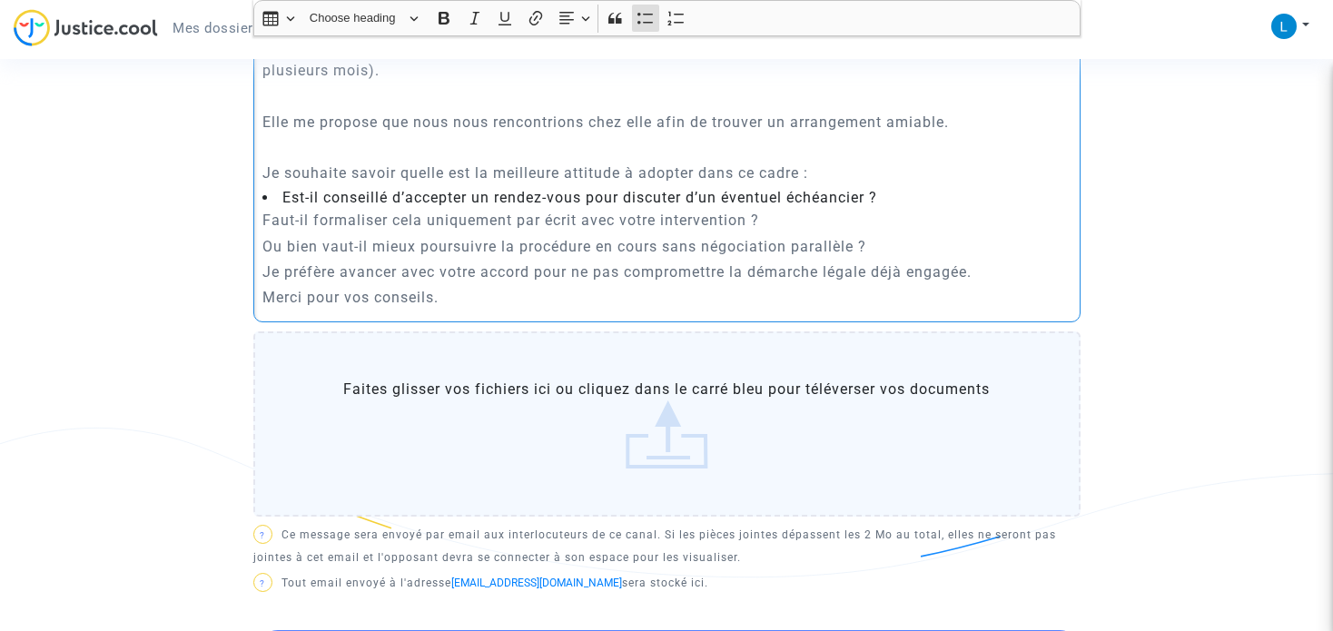
scroll to position [545, 0]
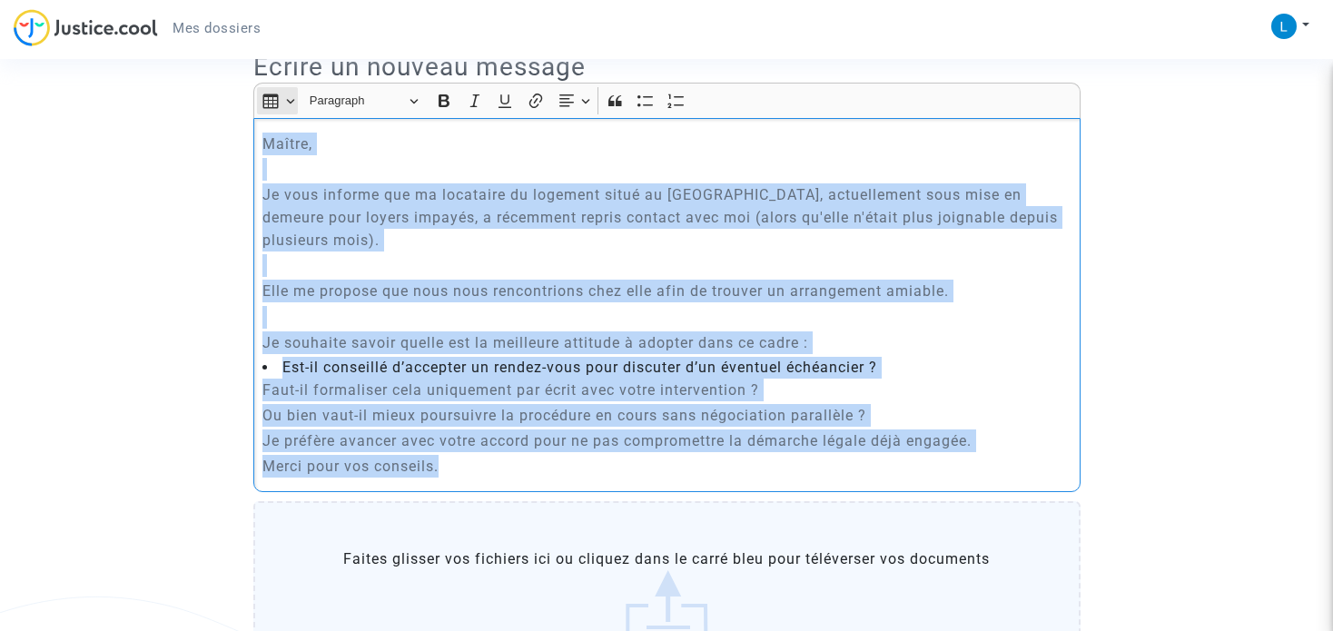
drag, startPoint x: 469, startPoint y: 489, endPoint x: 257, endPoint y: 114, distance: 430.6
click at [257, 114] on div "Rich Text Editor Insert table Insert table Heading Paragraph Paragraph Heading …" at bounding box center [666, 288] width 827 height 410
copy div "Maître, Je vous informe que ma locataire du logement situé au [GEOGRAPHIC_DATA]…"
drag, startPoint x: 266, startPoint y: 155, endPoint x: 643, endPoint y: 509, distance: 516.5
click at [635, 492] on div "Maître, Je vous informe que ma locataire du logement situé au [GEOGRAPHIC_DATA]…" at bounding box center [666, 305] width 827 height 374
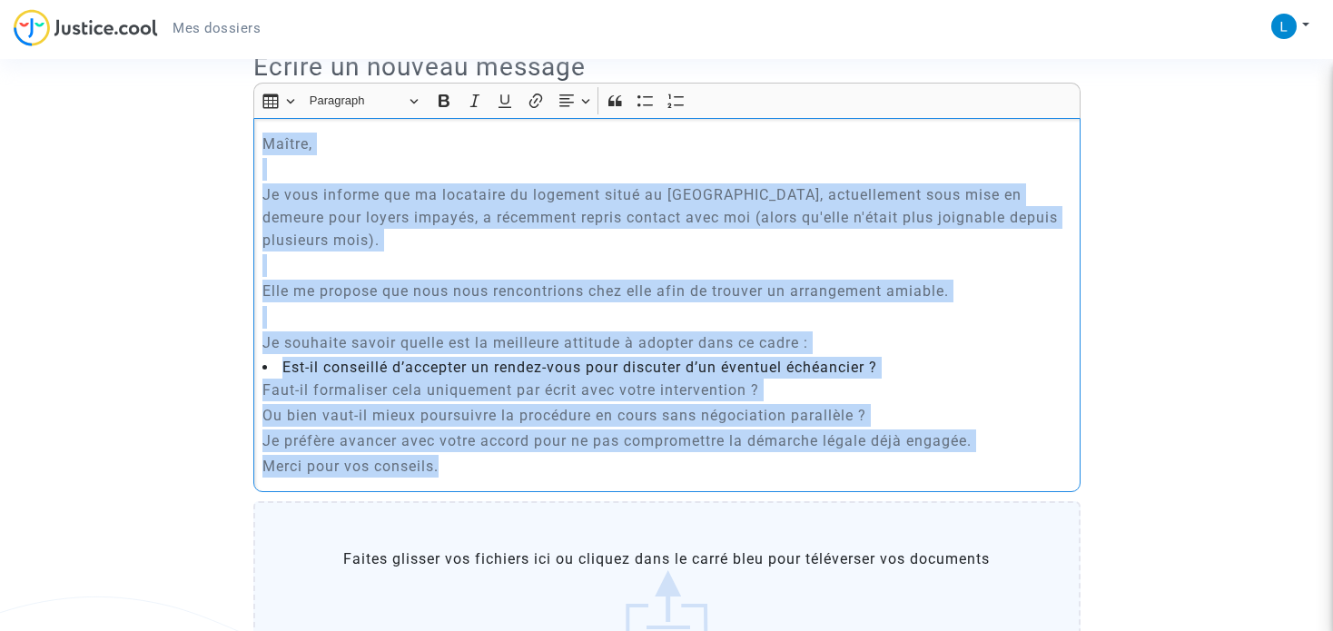
click at [262, 401] on p "Faut-il formaliser cela uniquement par écrit avec votre intervention ?" at bounding box center [666, 390] width 808 height 23
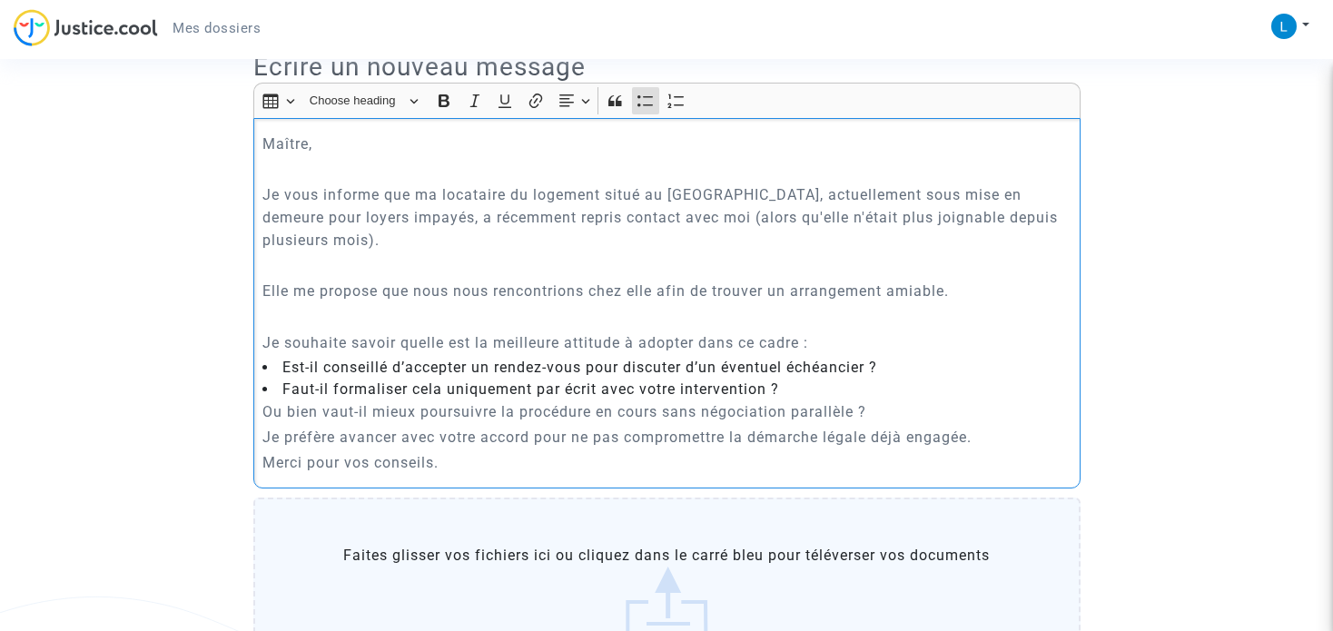
click at [266, 423] on p "Ou bien vaut-il mieux poursuivre la procédure en cours sans négociation parallè…" at bounding box center [666, 411] width 808 height 23
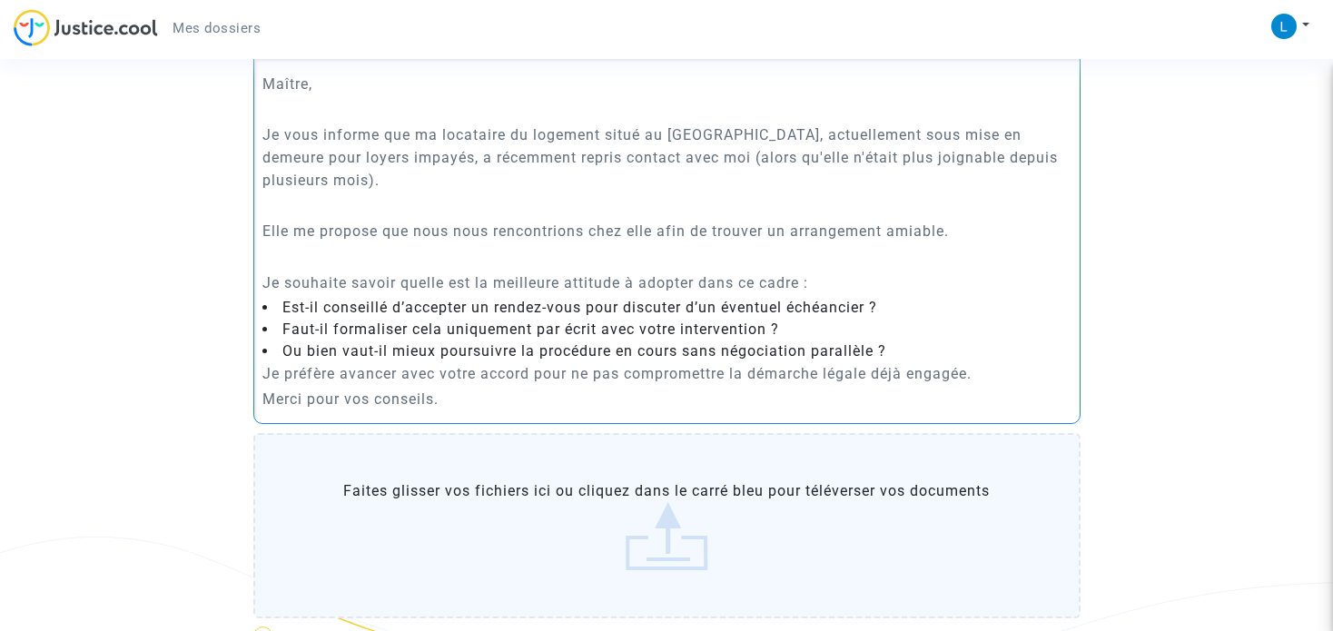
scroll to position [636, 0]
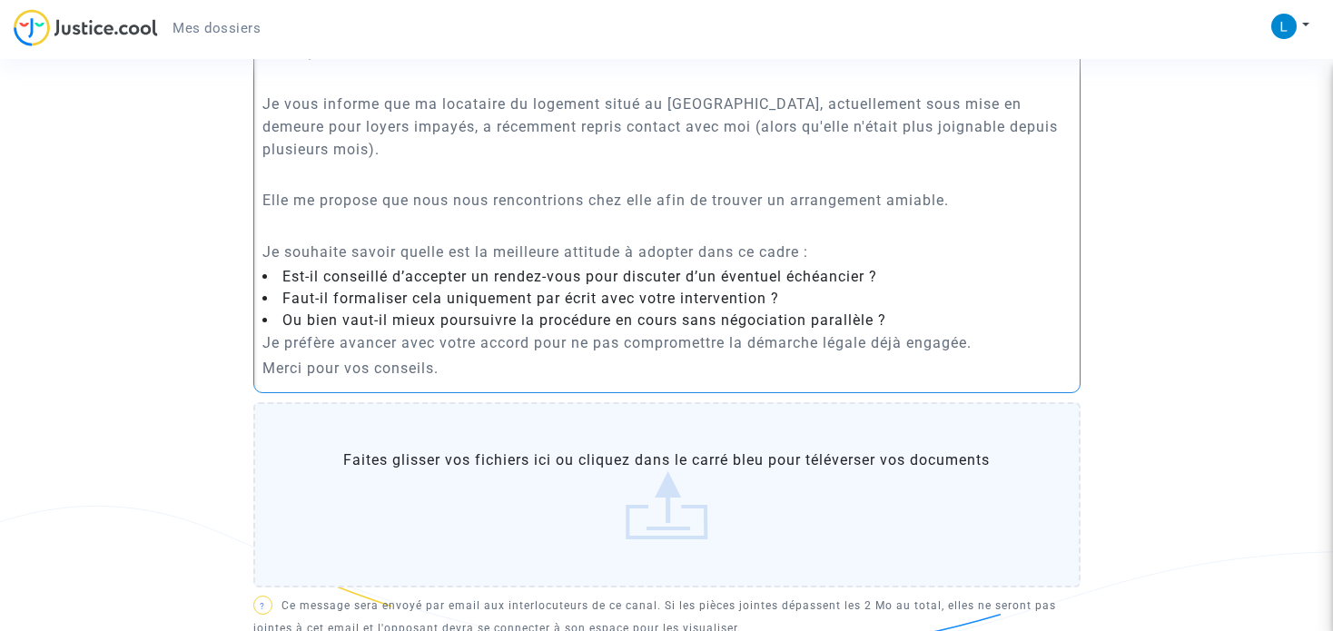
click at [876, 288] on li "Est-il conseillé d’accepter un rendez-vous pour discuter d’un éventuel échéanci…" at bounding box center [666, 277] width 808 height 22
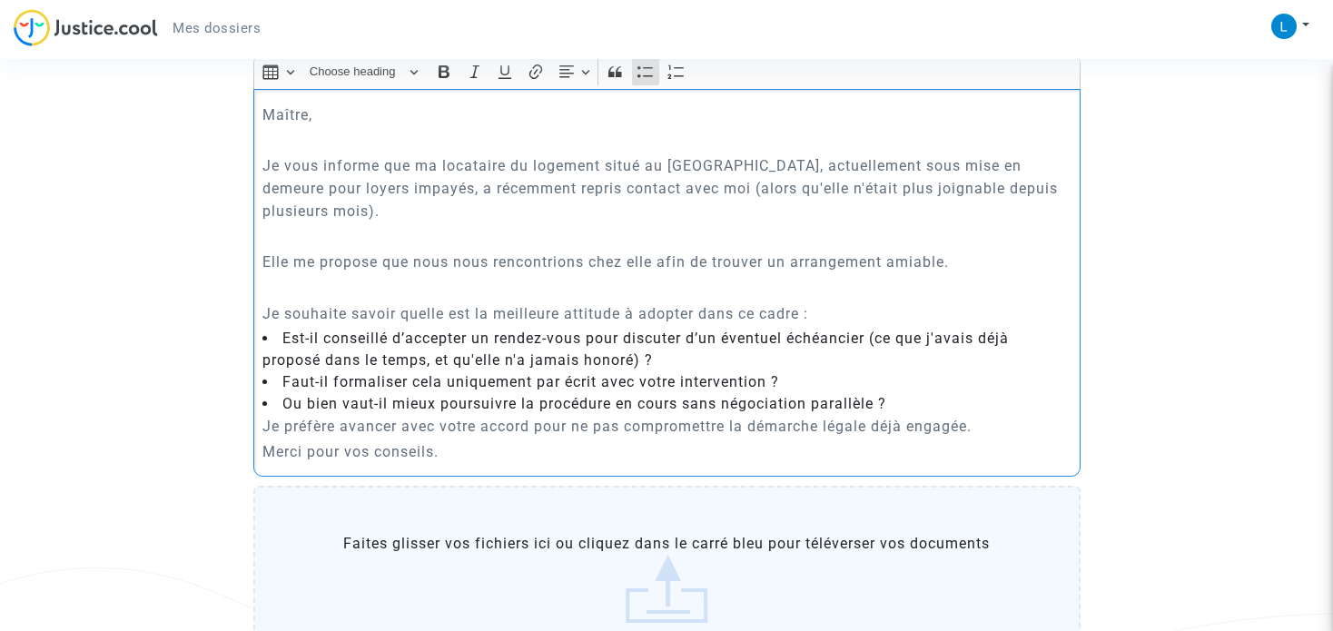
scroll to position [545, 0]
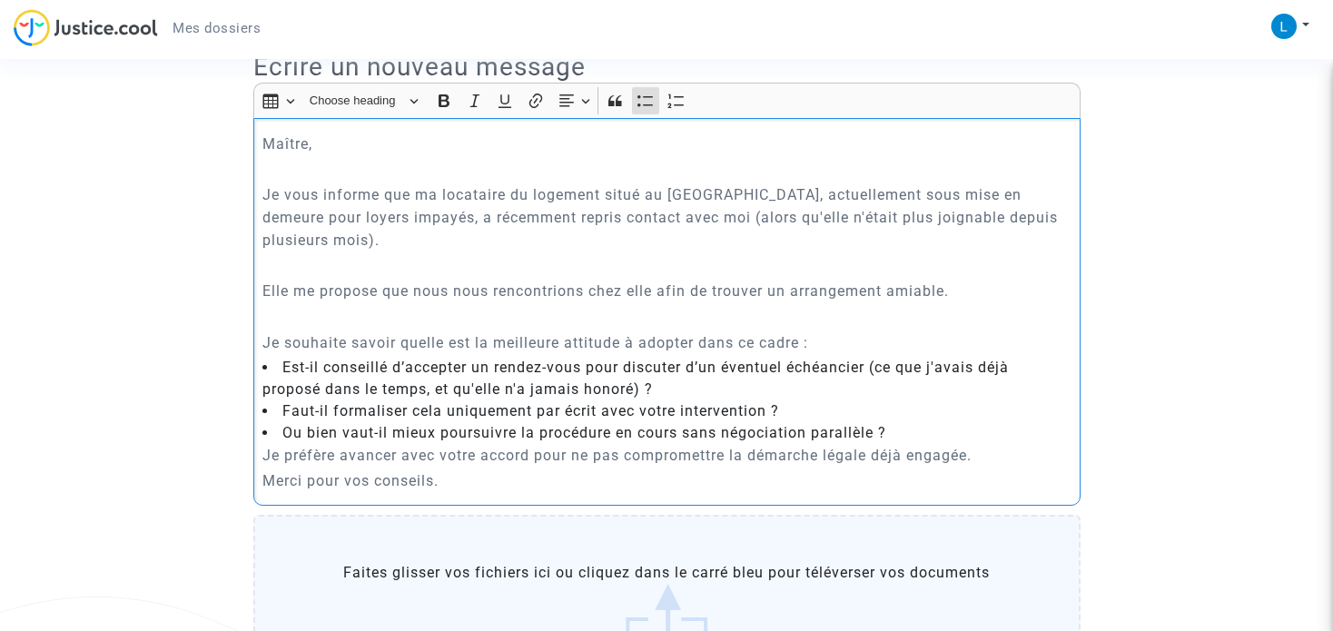
click at [311, 155] on p "Maître," at bounding box center [666, 144] width 808 height 23
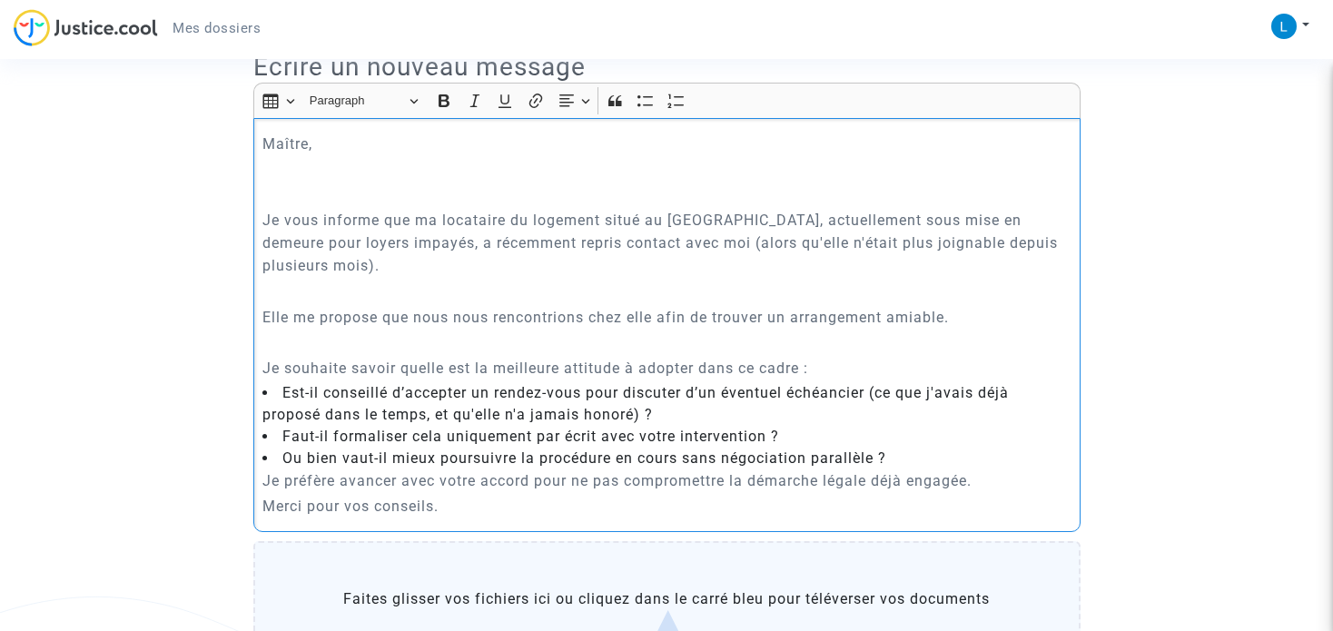
click at [263, 155] on p "Maître," at bounding box center [666, 144] width 808 height 23
click at [296, 206] on p "Rich Text Editor, main" at bounding box center [666, 194] width 808 height 23
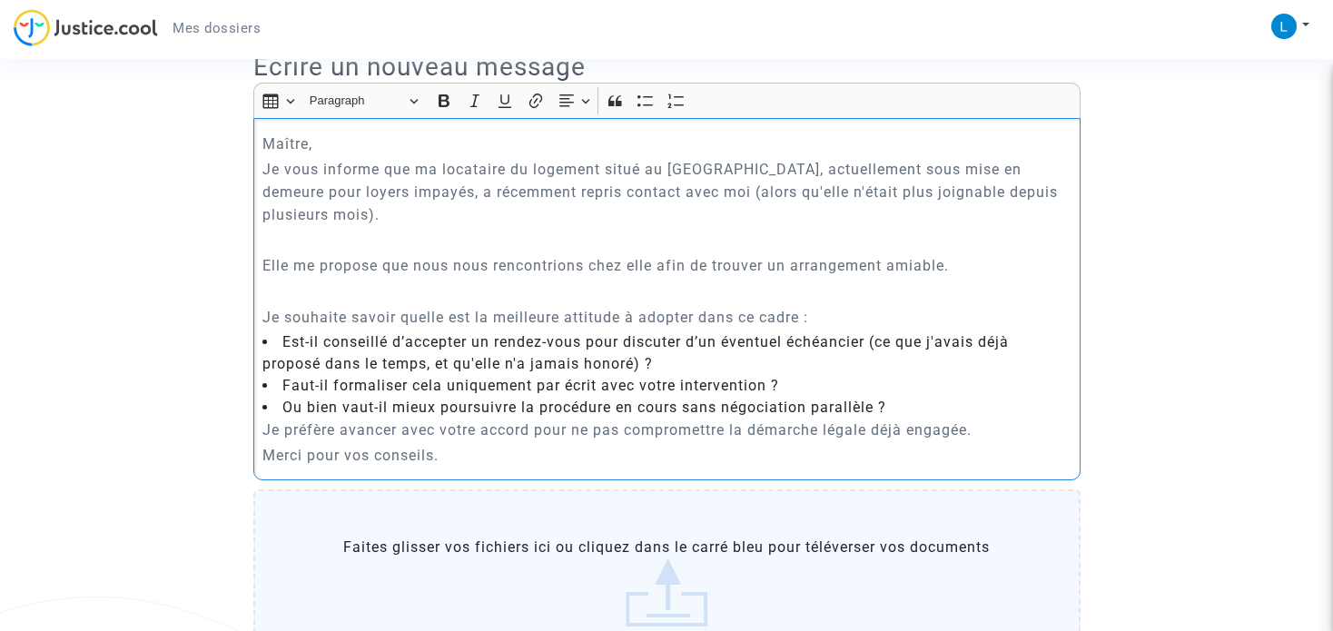
click at [845, 329] on p "Je souhaite savoir quelle est la meilleure attitude à adopter dans ce cadre :" at bounding box center [666, 317] width 808 height 23
click at [268, 441] on p "Je préfère avancer avec votre accord pour ne pas compromettre la démarche légal…" at bounding box center [666, 430] width 808 height 23
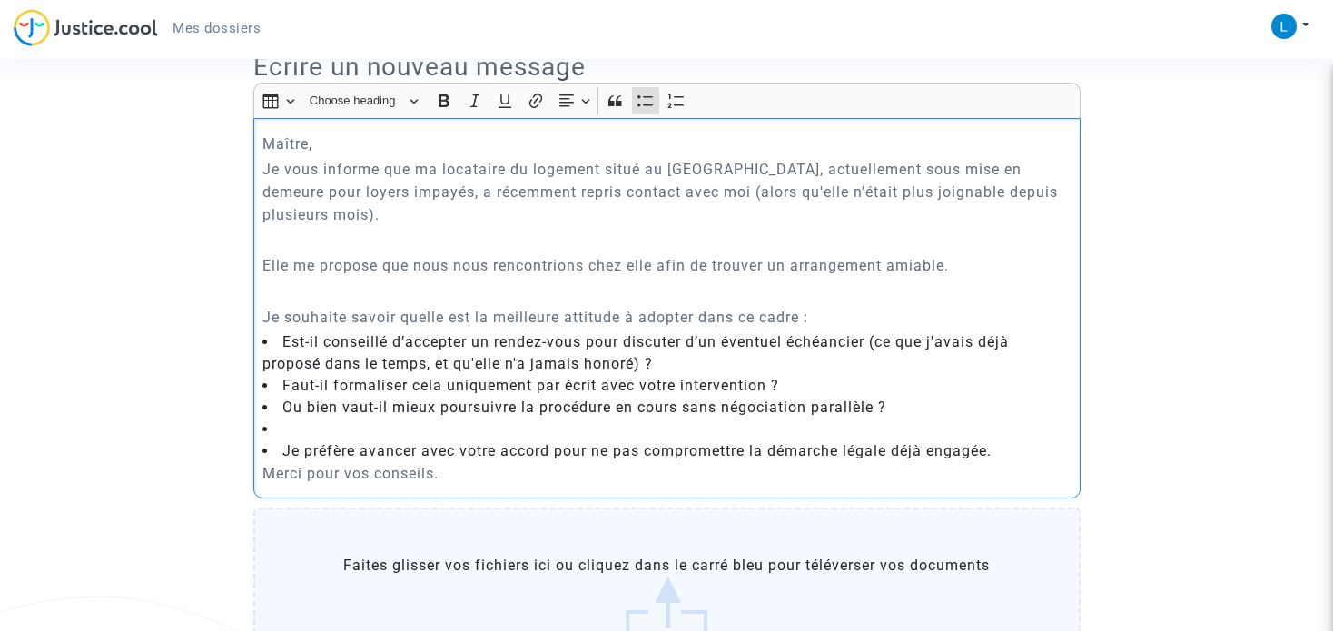
click at [288, 440] on li "Rich Text Editor, main" at bounding box center [666, 430] width 808 height 22
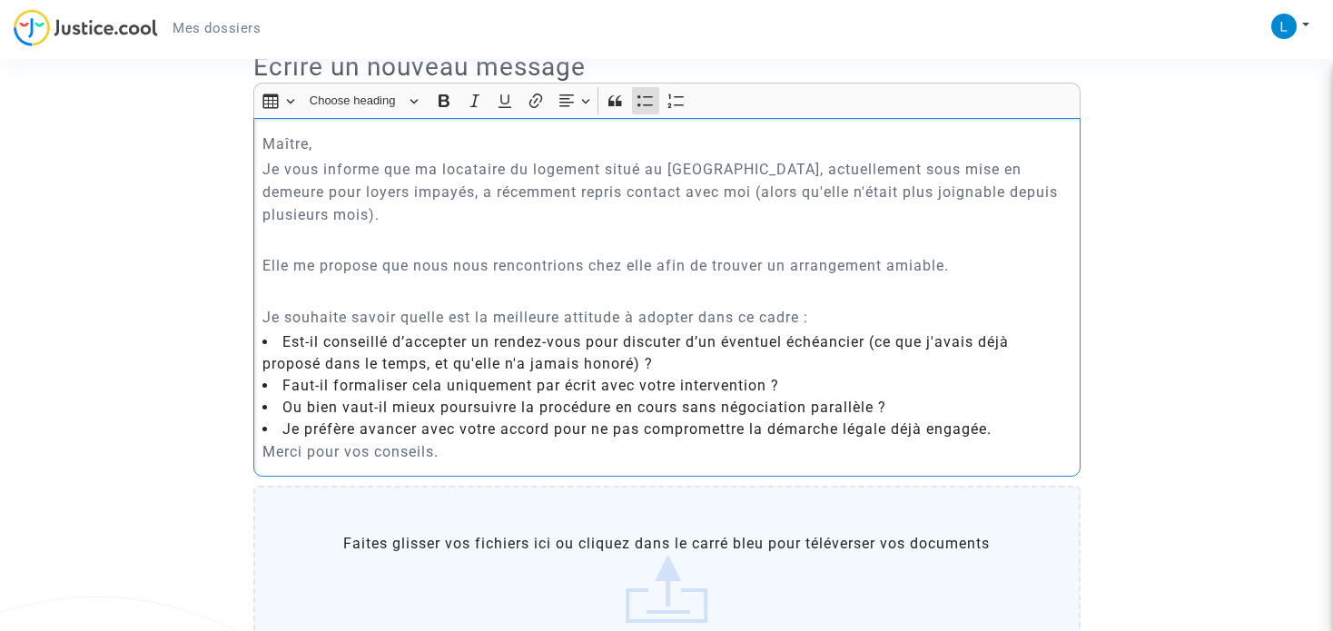
click at [282, 440] on li "Je préfère avancer avec votre accord pour ne pas compromettre la démarche légal…" at bounding box center [666, 430] width 808 height 22
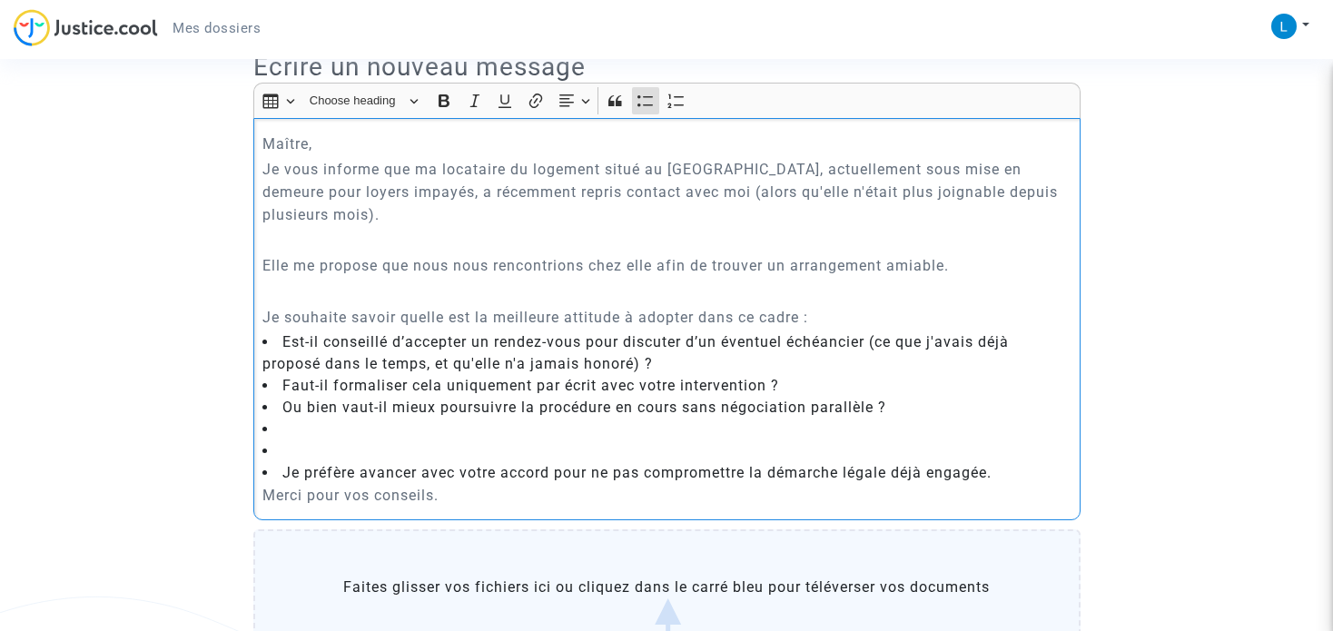
click at [290, 440] on li "Rich Text Editor, main" at bounding box center [666, 430] width 808 height 22
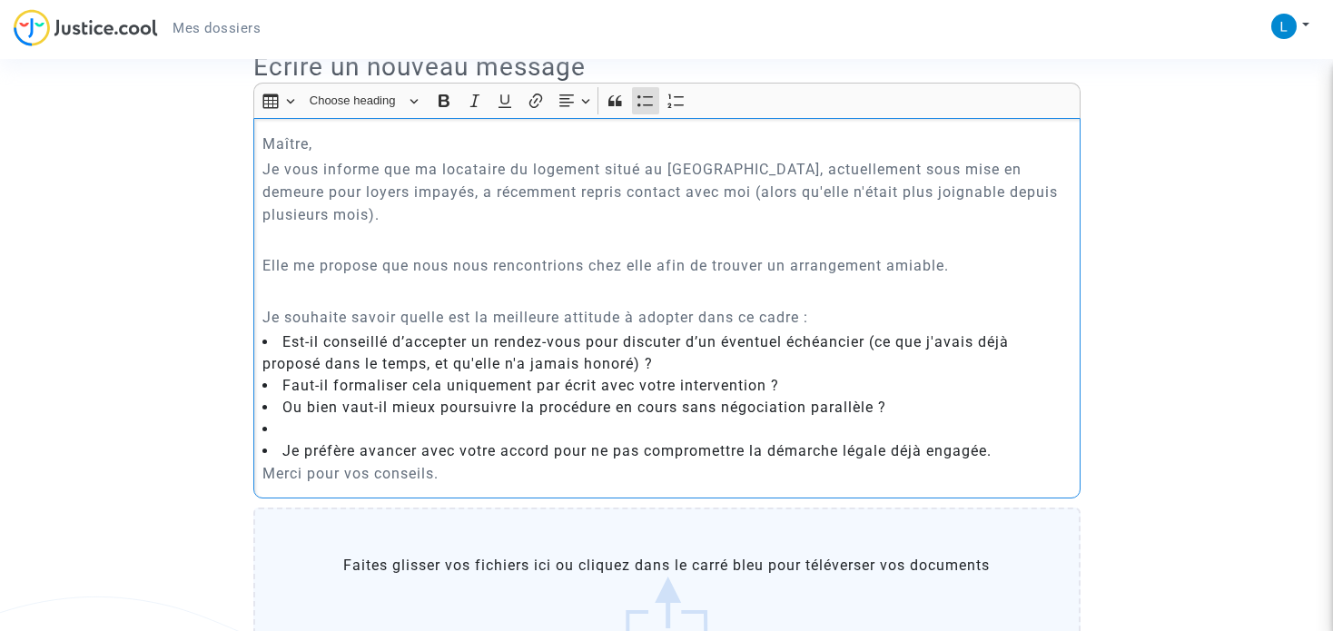
click at [301, 440] on li "Rich Text Editor, main" at bounding box center [666, 430] width 808 height 22
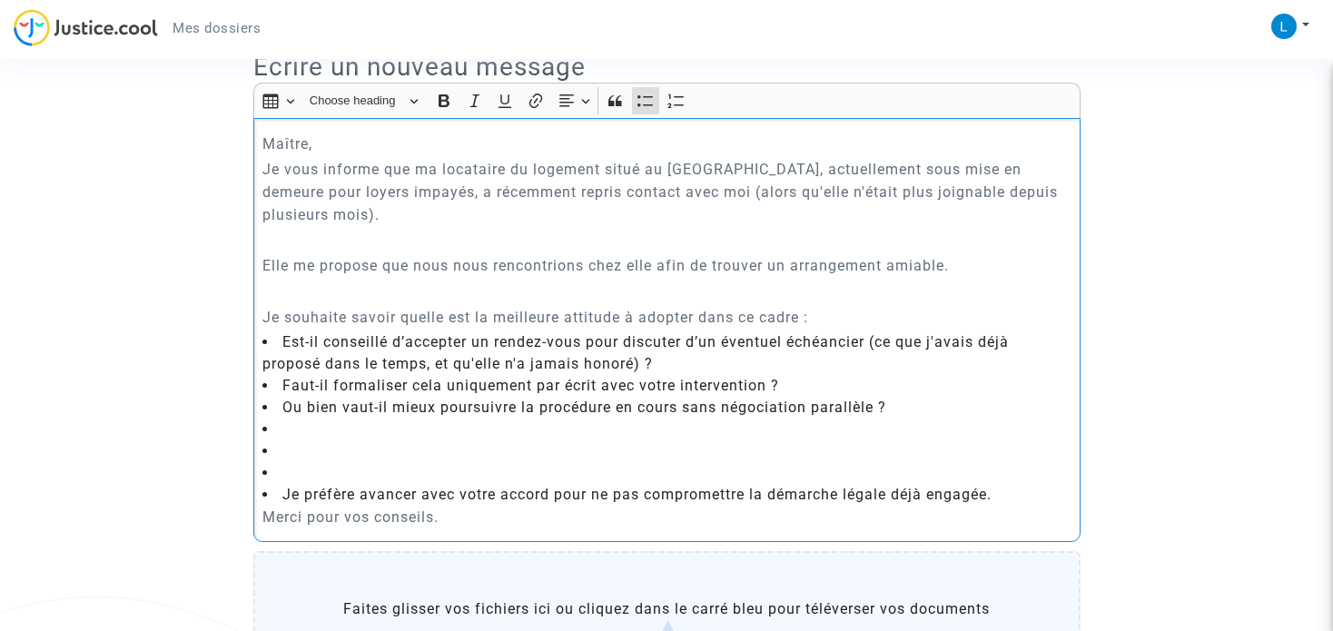
click at [288, 483] on li "Rich Text Editor, main" at bounding box center [666, 473] width 808 height 22
drag, startPoint x: 290, startPoint y: 489, endPoint x: 268, endPoint y: 459, distance: 37.8
click at [268, 459] on ul "Est-il conseillé d’accepter un rendez-vous pour discuter d’un éventuel échéanci…" at bounding box center [666, 418] width 808 height 174
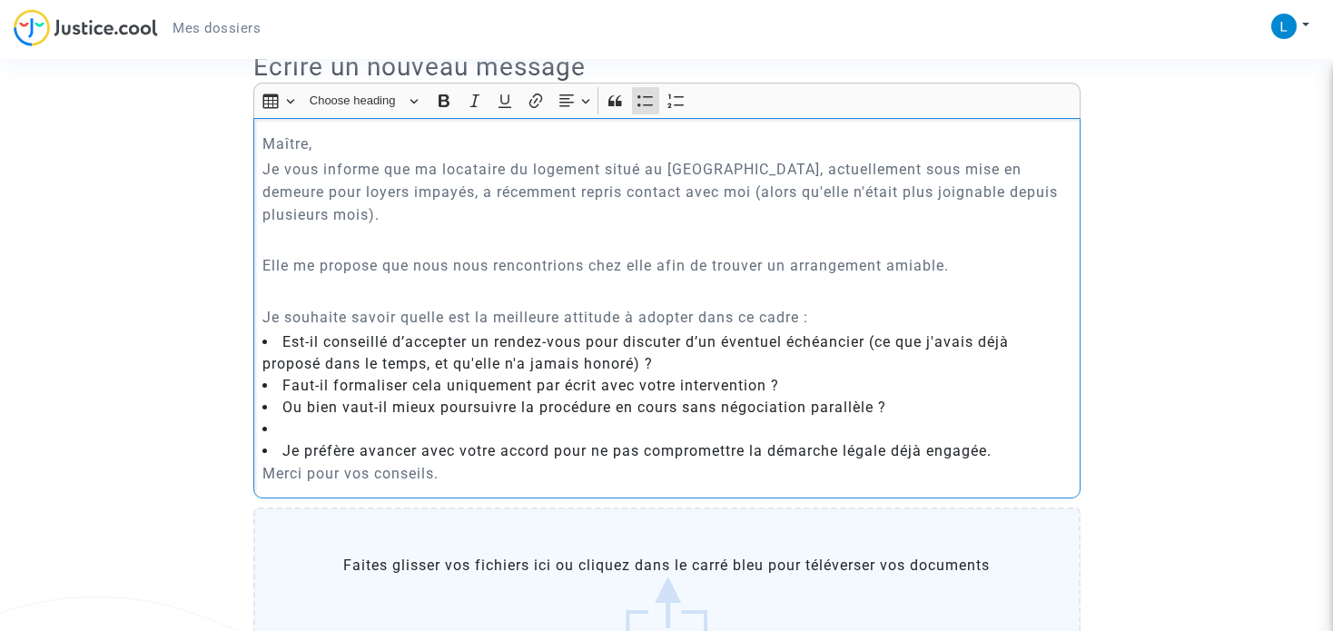
click at [282, 462] on li "Je préfère avancer avec votre accord pour ne pas compromettre la démarche légal…" at bounding box center [666, 451] width 808 height 22
click at [926, 419] on li "Ou bien vaut-il mieux poursuivre la procédure en cours sans négociation parallè…" at bounding box center [666, 408] width 808 height 22
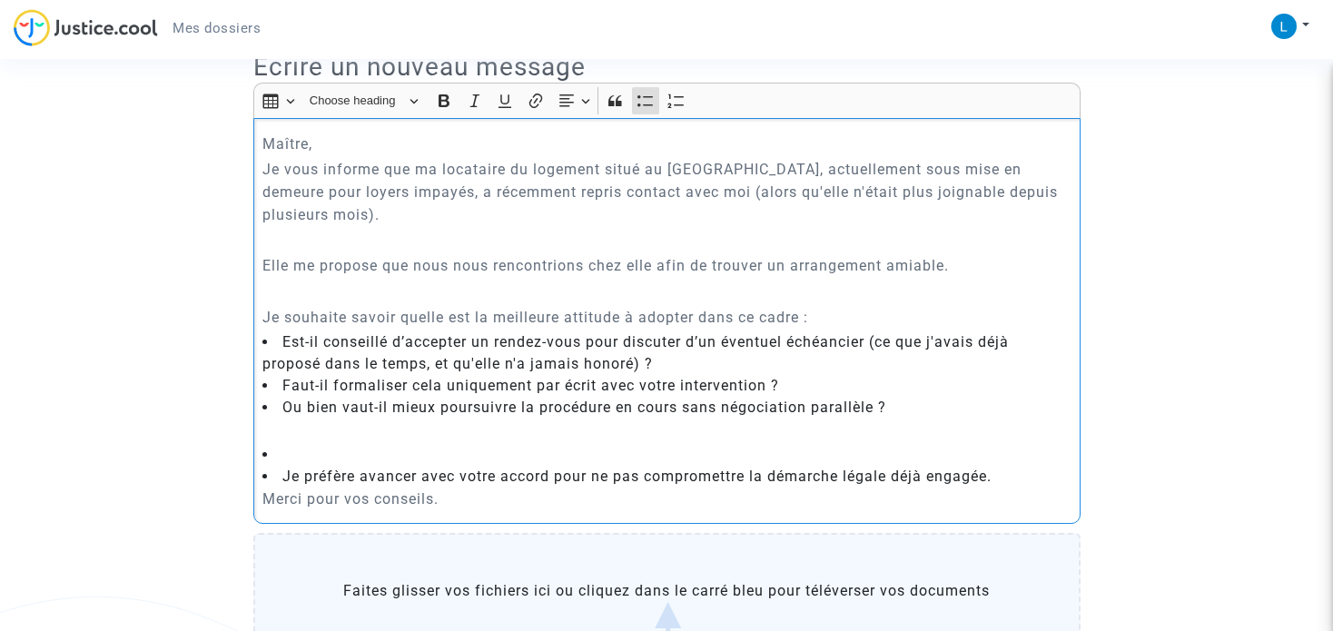
click at [288, 466] on li "Rich Text Editor, main" at bounding box center [666, 455] width 808 height 22
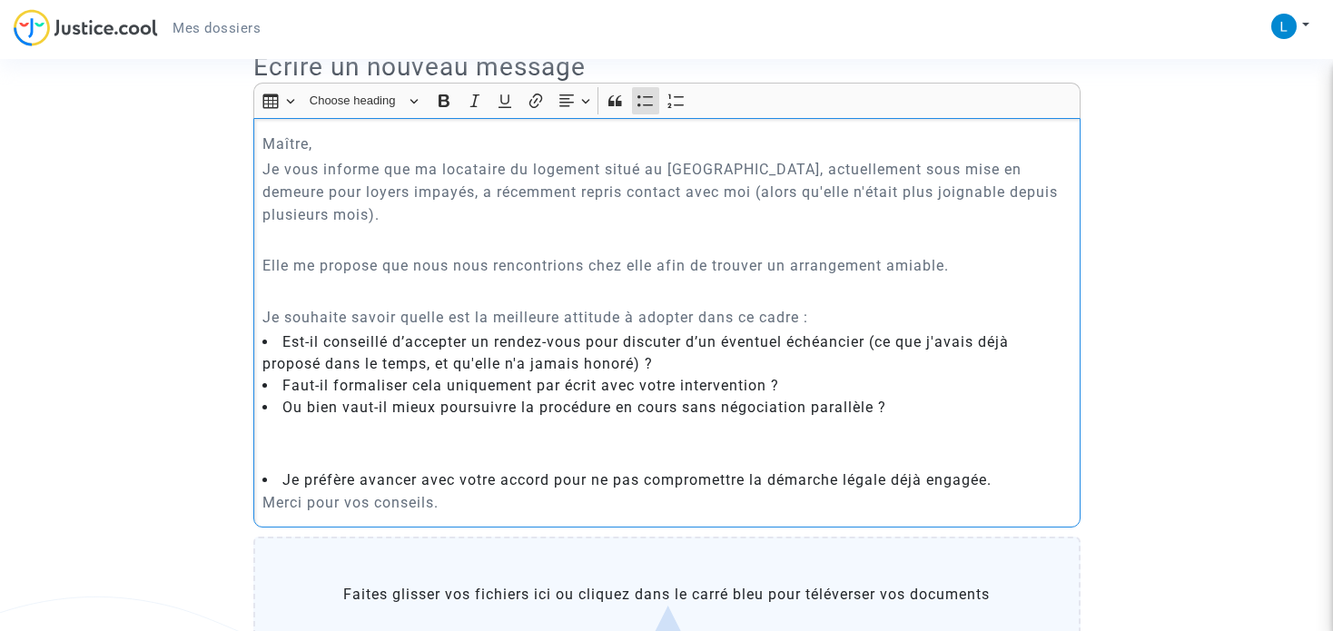
click at [278, 491] on li "Je préfère avancer avec votre accord pour ne pas compromettre la démarche légal…" at bounding box center [666, 480] width 808 height 22
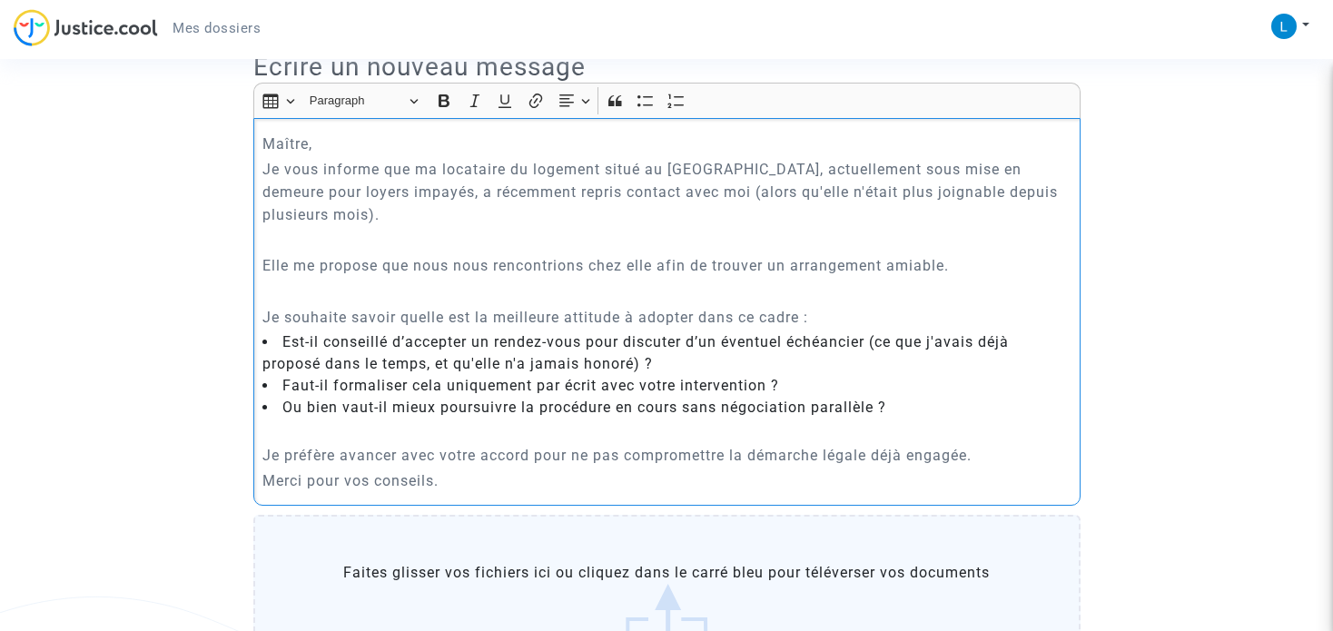
click at [489, 467] on p "Je préfère avancer avec votre accord pour ne pas compromettre la démarche légal…" at bounding box center [666, 455] width 808 height 23
click at [466, 492] on p "Merci pour vos conseils." at bounding box center [666, 480] width 808 height 23
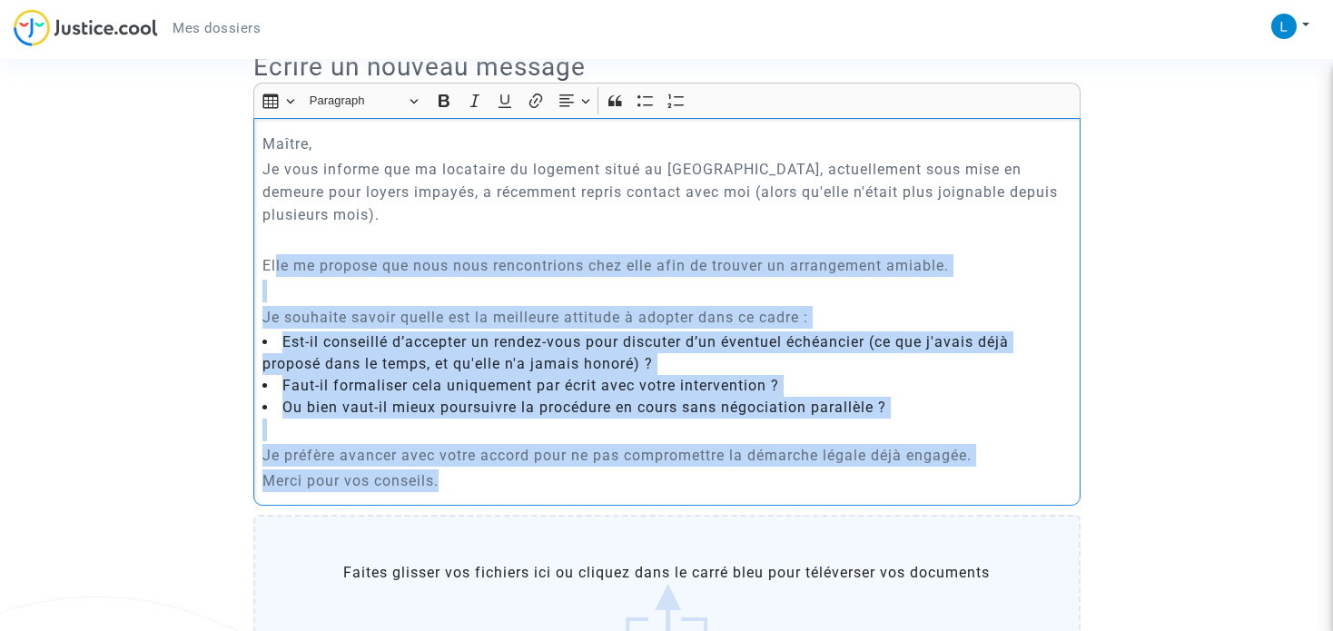
drag, startPoint x: 490, startPoint y: 507, endPoint x: 270, endPoint y: 280, distance: 316.6
click at [270, 280] on div "Maître, Je vous informe que ma locataire du logement situé au [GEOGRAPHIC_DATA]…" at bounding box center [666, 312] width 827 height 388
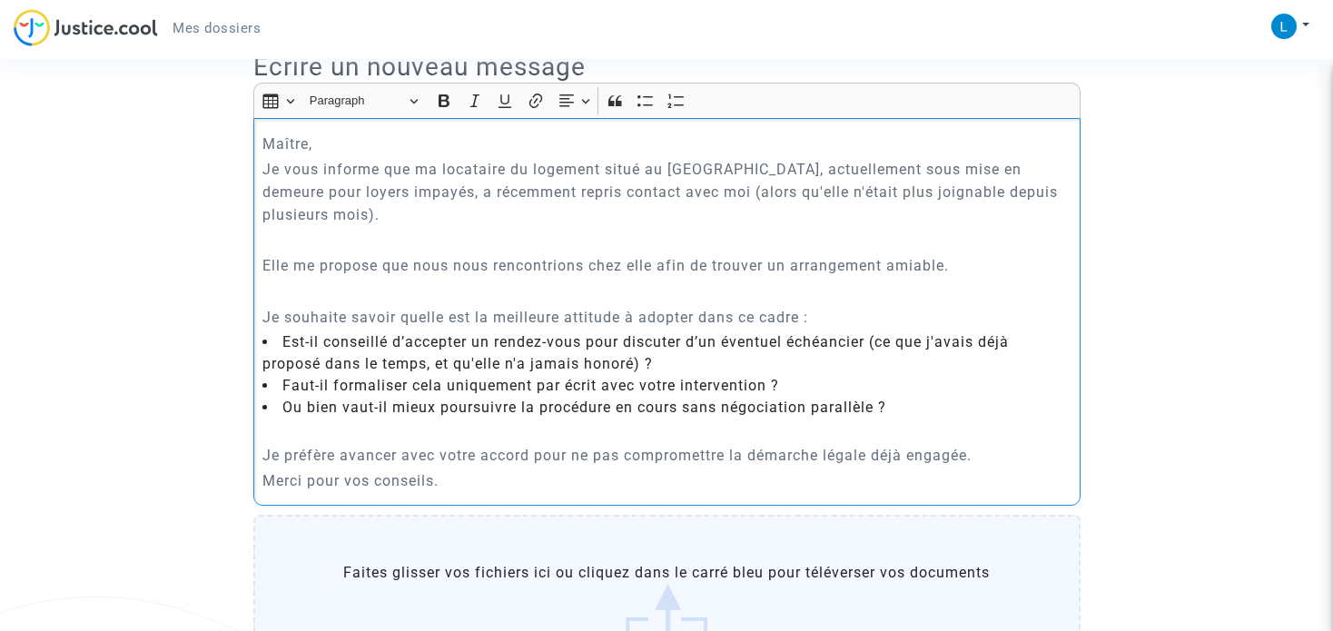
click at [341, 155] on p "Maître," at bounding box center [666, 144] width 808 height 23
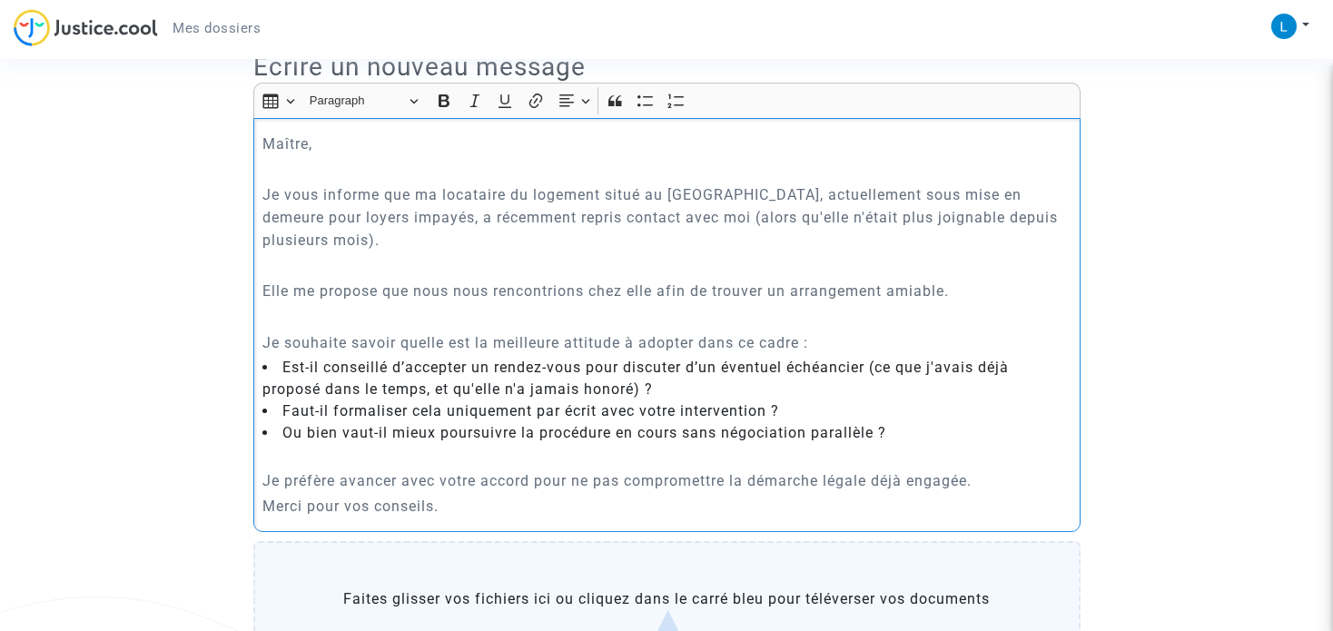
click at [267, 155] on p "Maître," at bounding box center [666, 144] width 808 height 23
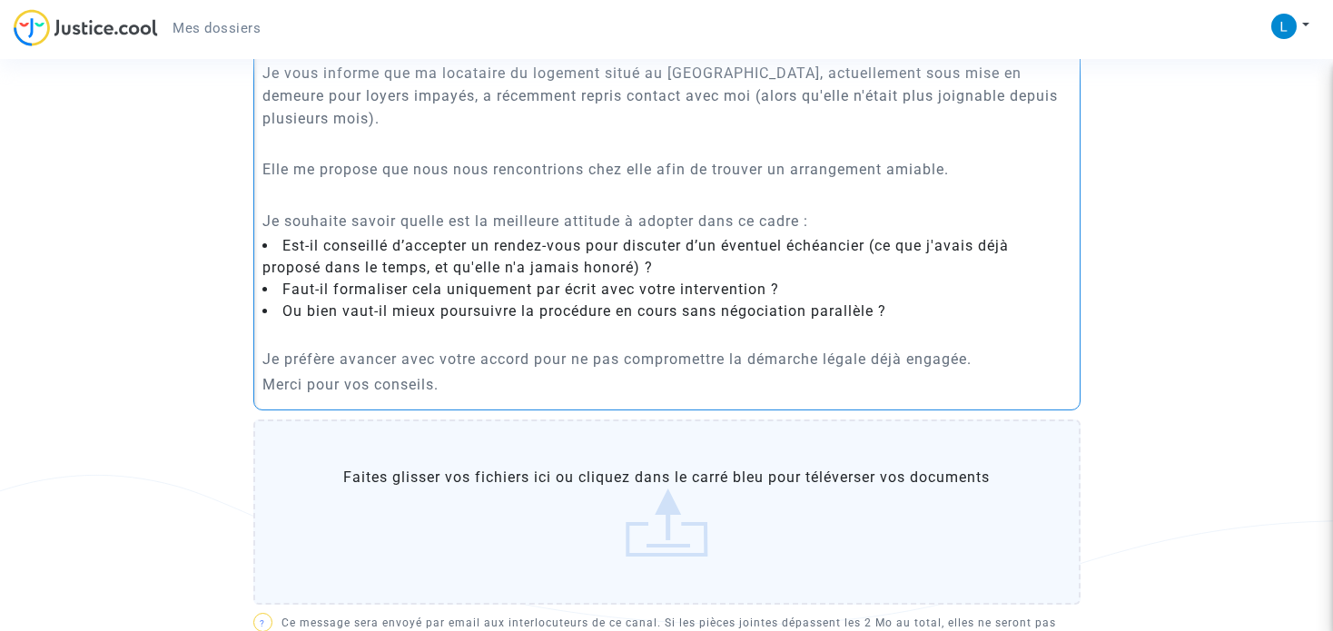
scroll to position [636, 0]
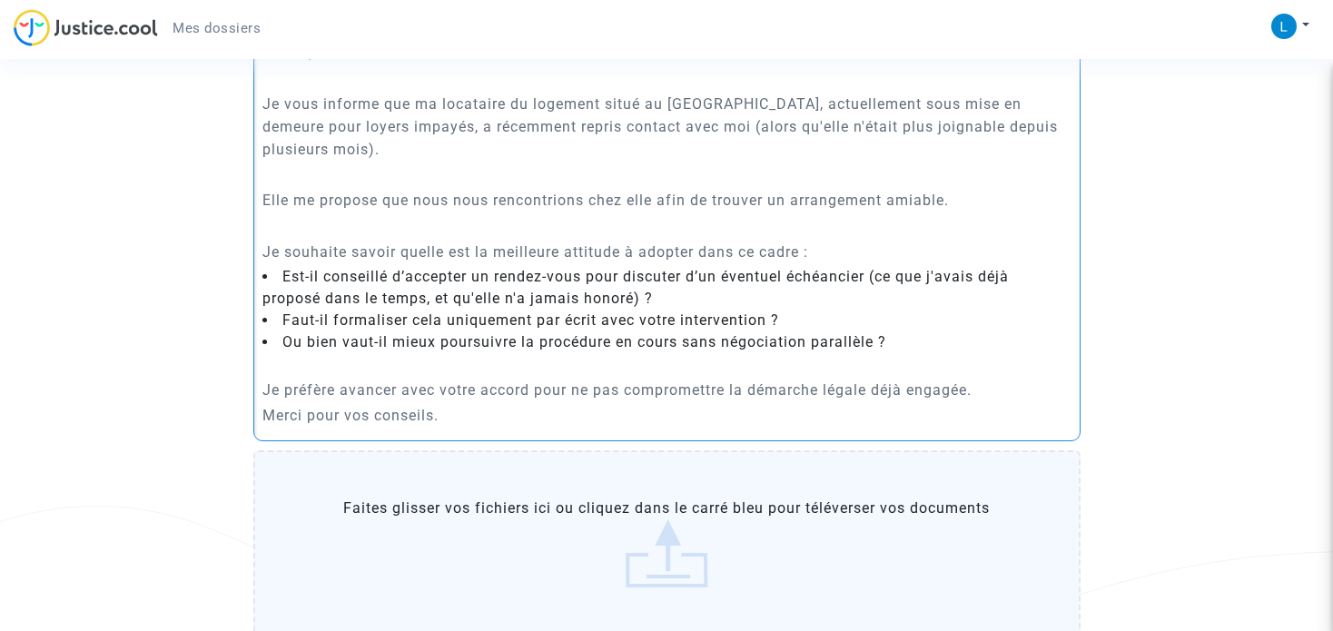
click at [464, 427] on p "Merci pour vos conseils." at bounding box center [666, 415] width 808 height 23
click at [1009, 401] on p "Je préfère avancer avec votre accord pour ne pas compromettre la démarche légal…" at bounding box center [666, 390] width 808 height 23
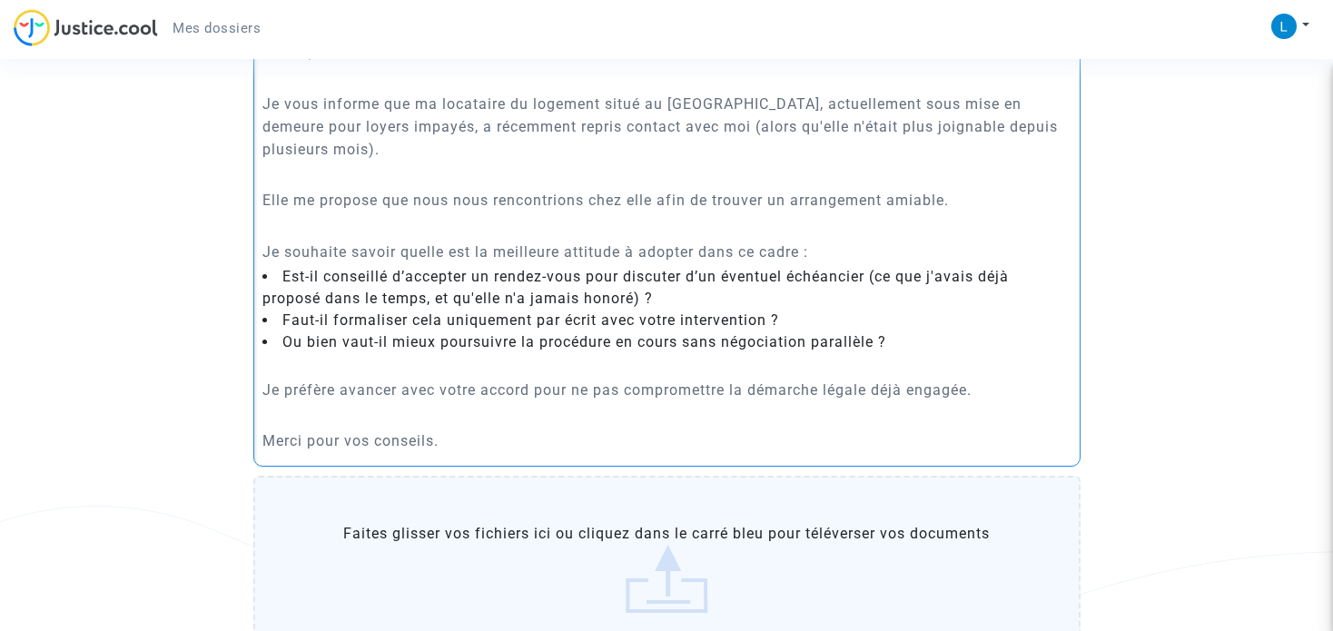
click at [460, 376] on p "Rich Text Editor, main" at bounding box center [666, 364] width 808 height 23
click at [865, 263] on p "Je souhaite savoir quelle est la meilleure attitude à adopter dans ce cadre :" at bounding box center [666, 252] width 808 height 23
click at [945, 353] on li "Ou bien vaut-il mieux poursuivre la procédure en cours sans négociation parallè…" at bounding box center [666, 342] width 808 height 22
click at [259, 411] on div "Maître, Je vous informe que ma locataire du logement situé au [GEOGRAPHIC_DATA]…" at bounding box center [666, 247] width 827 height 440
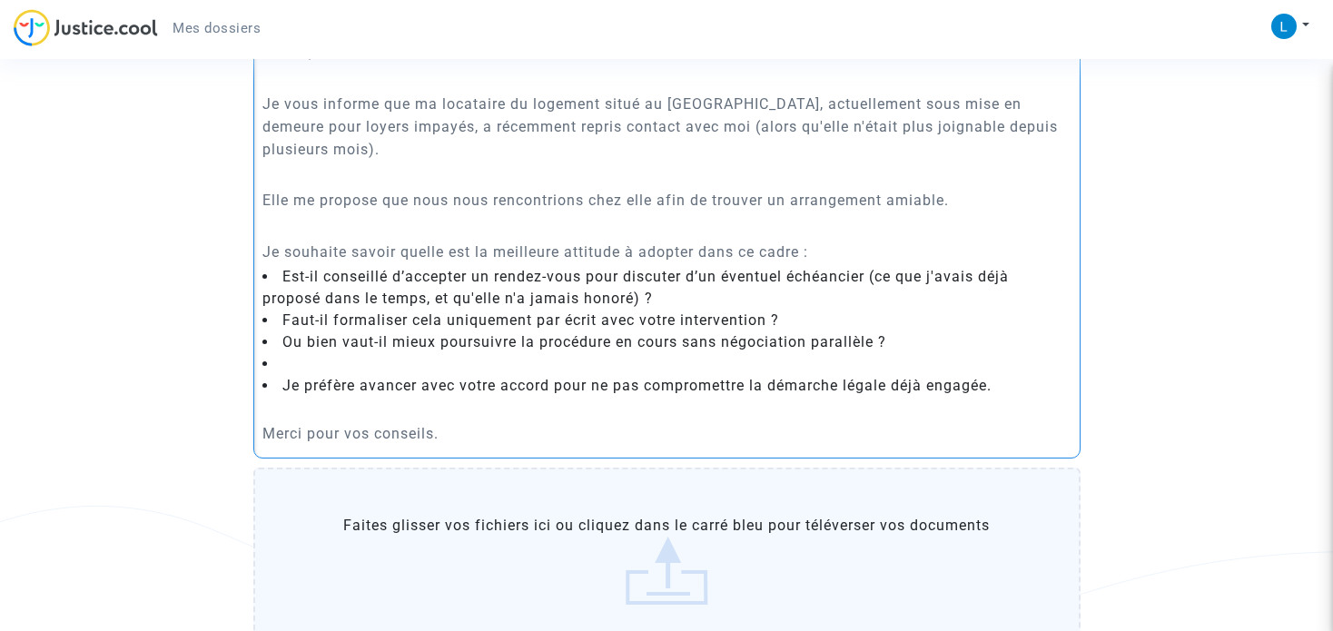
click at [311, 420] on p "Rich Text Editor, main" at bounding box center [666, 408] width 808 height 23
click at [262, 445] on p "Merci pour vos conseils." at bounding box center [666, 433] width 808 height 23
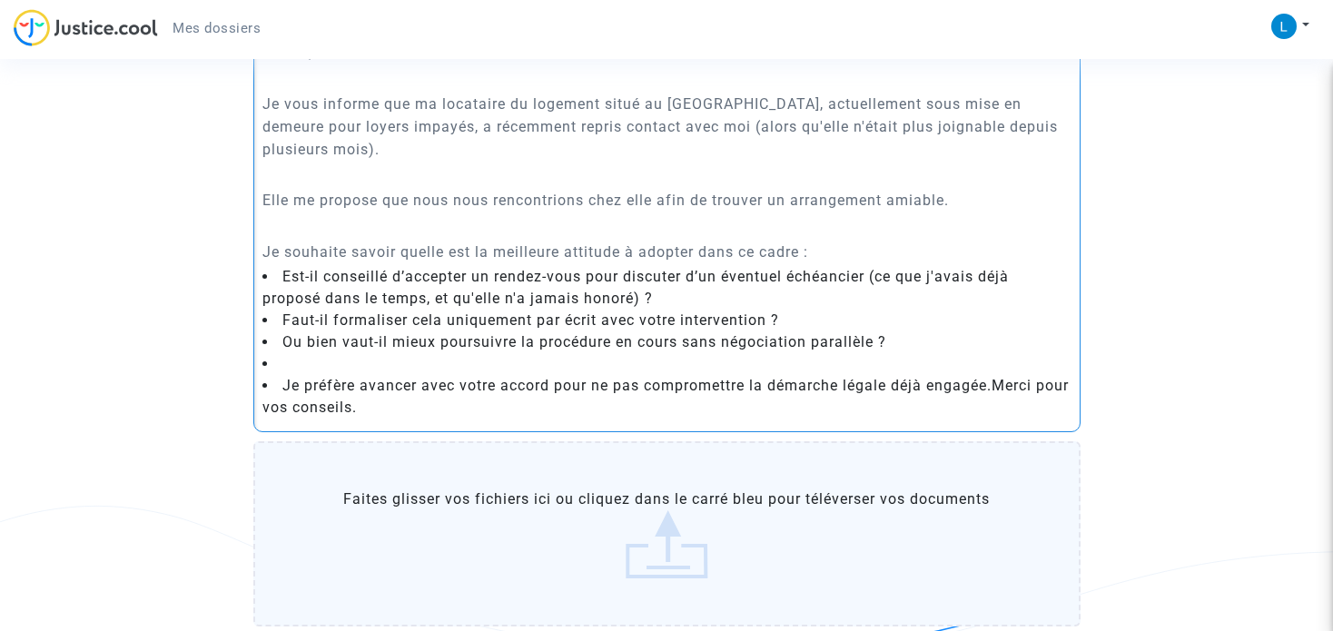
click at [281, 407] on li "Je préfère avancer avec votre accord pour ne pas compromettre la démarche légal…" at bounding box center [666, 397] width 808 height 44
click at [291, 375] on li "Rich Text Editor, main" at bounding box center [666, 364] width 808 height 22
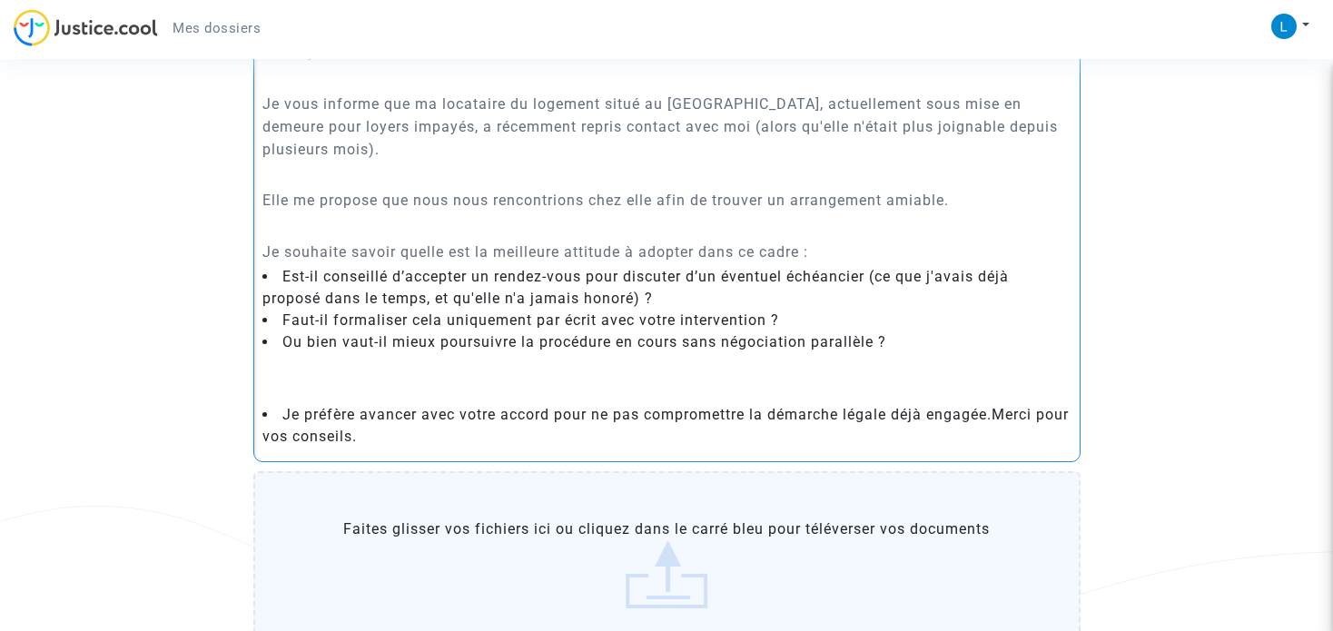
click at [284, 432] on li "Je préfère avancer avec votre accord pour ne pas compromettre la démarche légal…" at bounding box center [666, 426] width 808 height 44
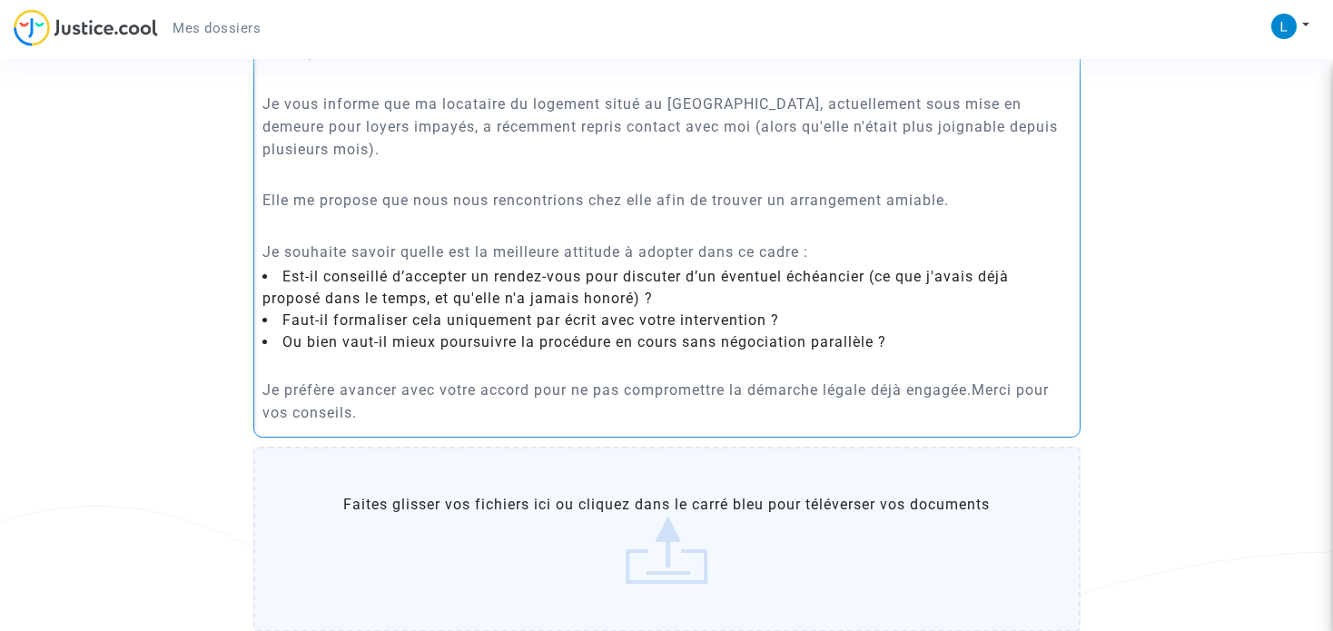
click at [983, 410] on p "Je préfère avancer avec votre accord pour ne pas compromettre la démarche légal…" at bounding box center [666, 401] width 808 height 45
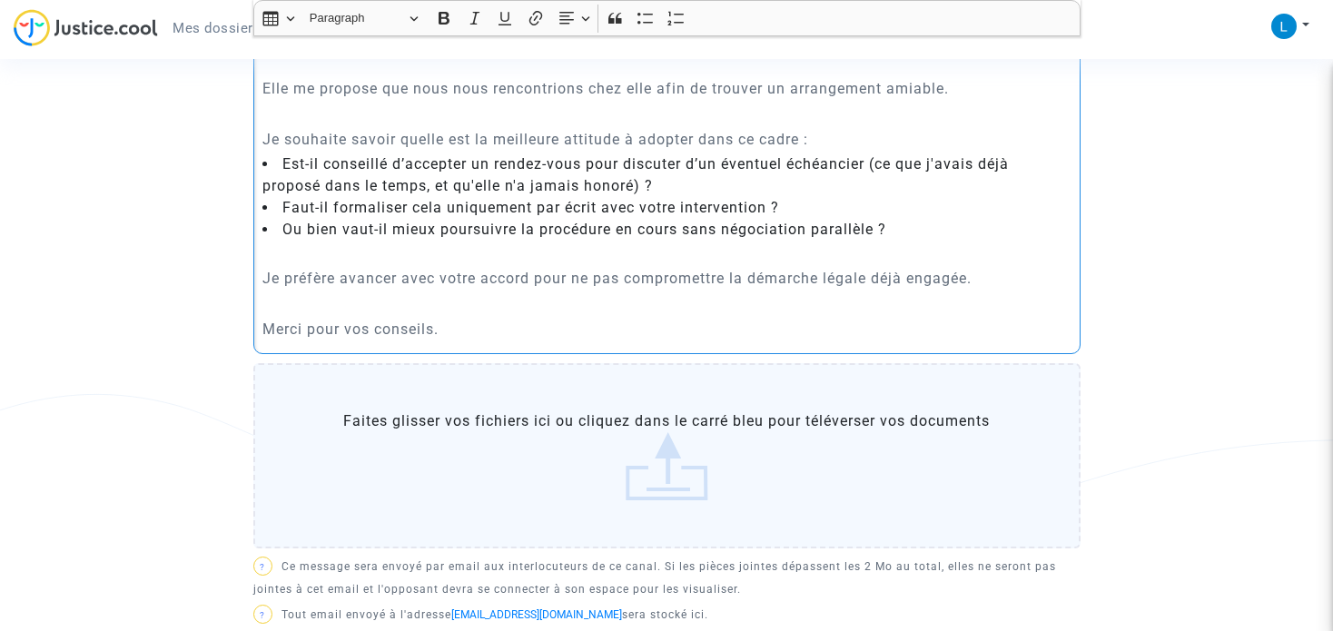
scroll to position [726, 0]
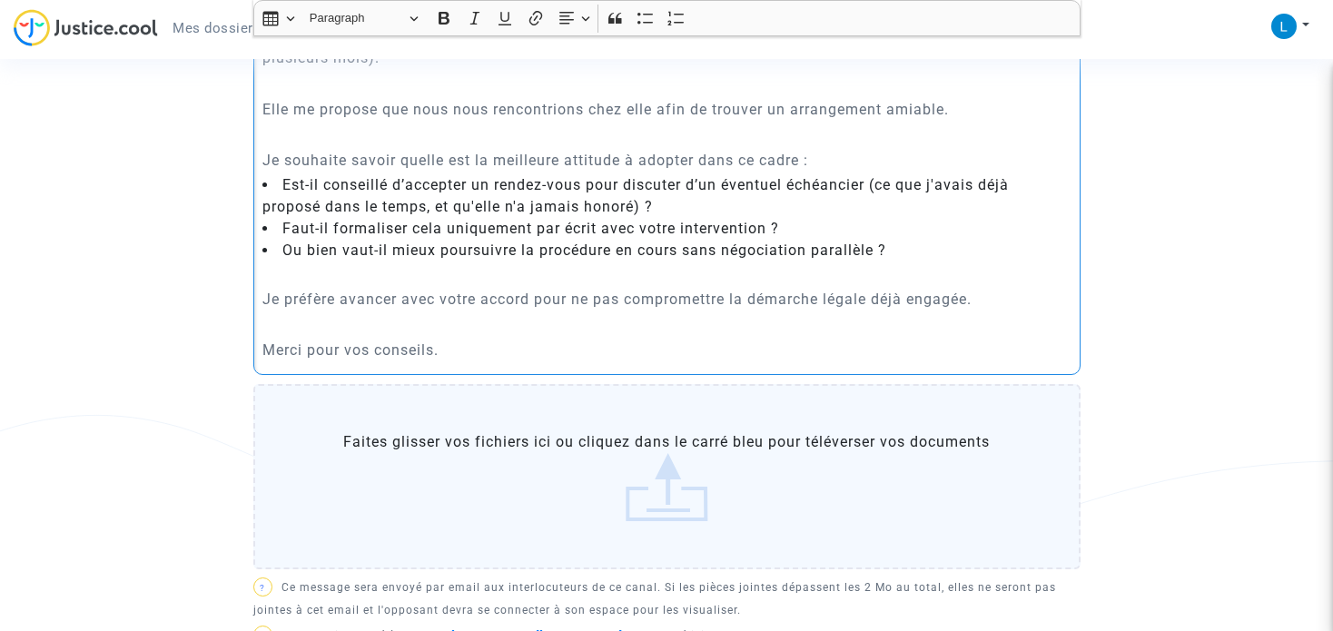
click at [537, 361] on p "Merci pour vos conseils." at bounding box center [666, 350] width 808 height 23
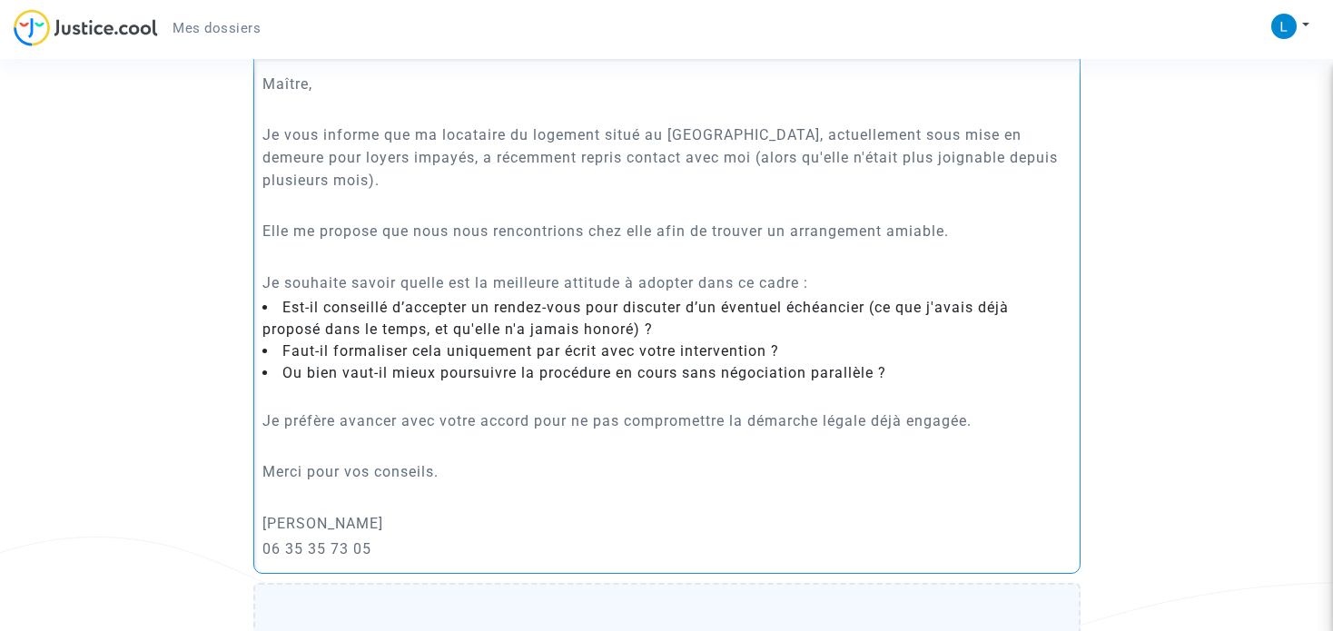
scroll to position [636, 0]
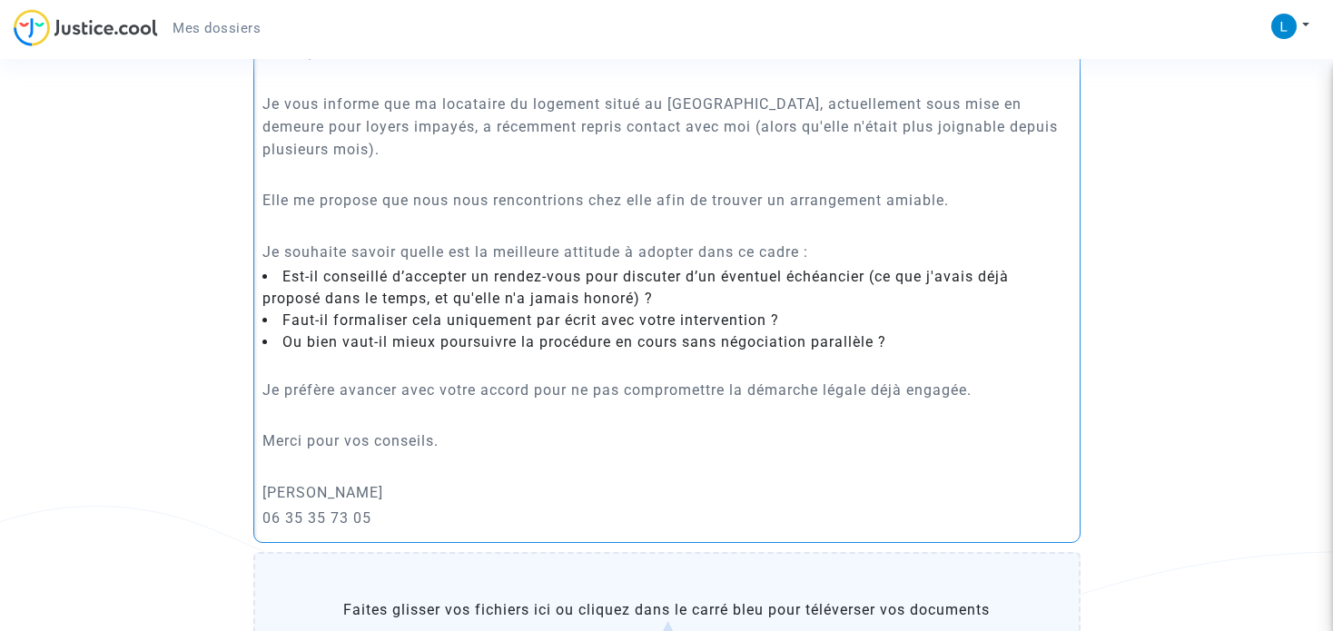
click at [683, 401] on p "Je préfère avancer avec votre accord pour ne pas compromettre la démarche légal…" at bounding box center [666, 390] width 808 height 23
click at [678, 376] on p "Rich Text Editor, main" at bounding box center [666, 364] width 808 height 23
click at [689, 425] on p "Rich Text Editor, main" at bounding box center [666, 415] width 808 height 23
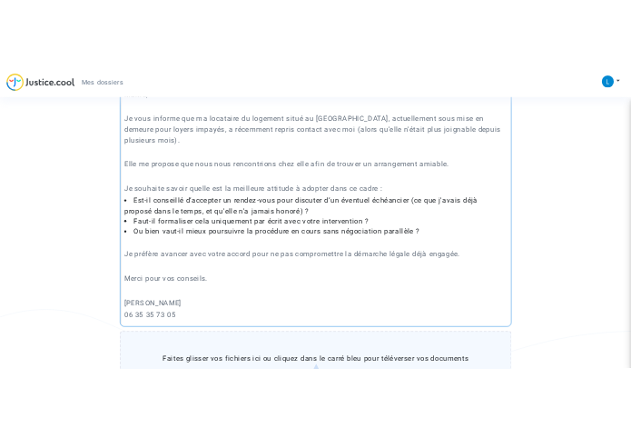
scroll to position [545, 0]
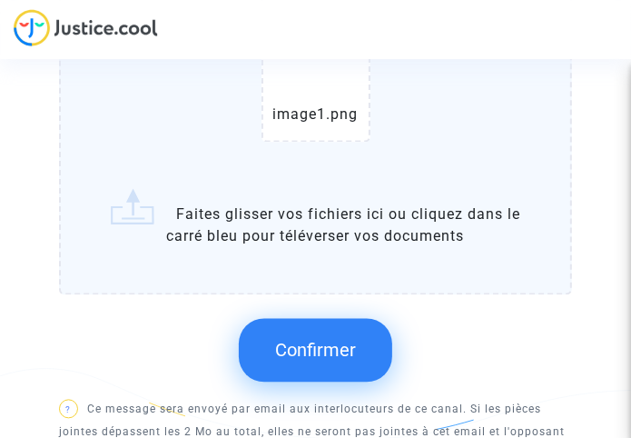
scroll to position [1725, 0]
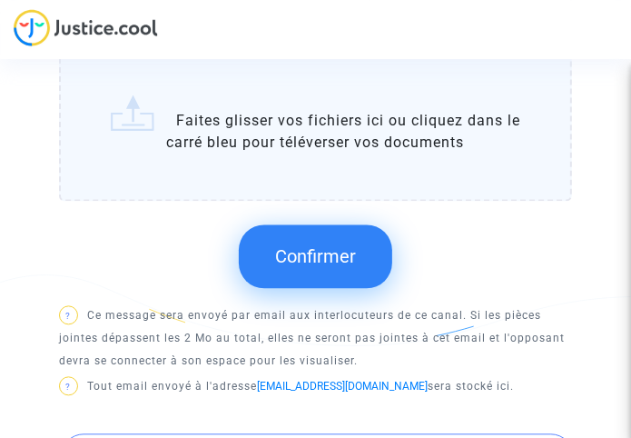
click at [353, 255] on span "Confirmer" at bounding box center [315, 256] width 81 height 22
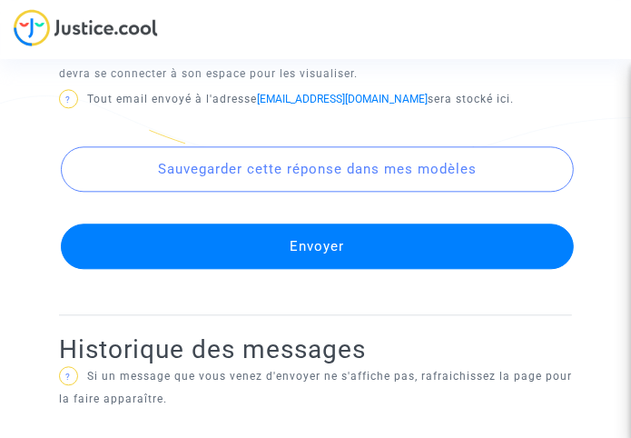
scroll to position [1907, 0]
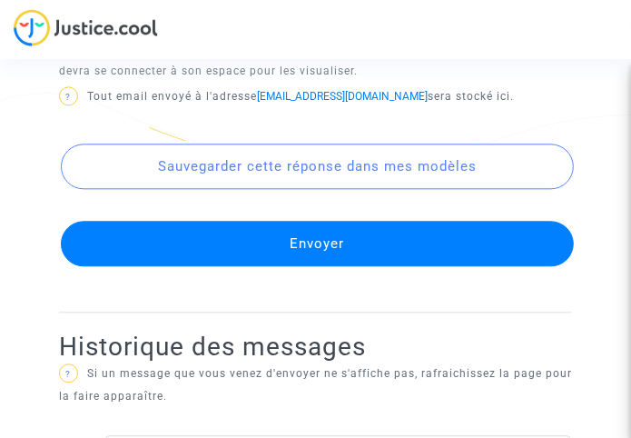
click at [316, 266] on button "Envoyer" at bounding box center [318, 243] width 514 height 45
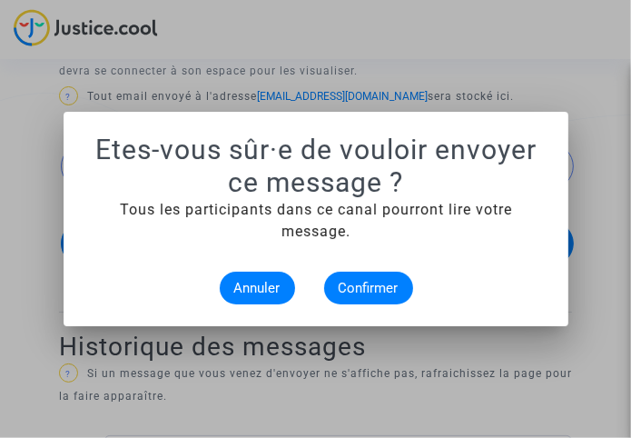
scroll to position [0, 0]
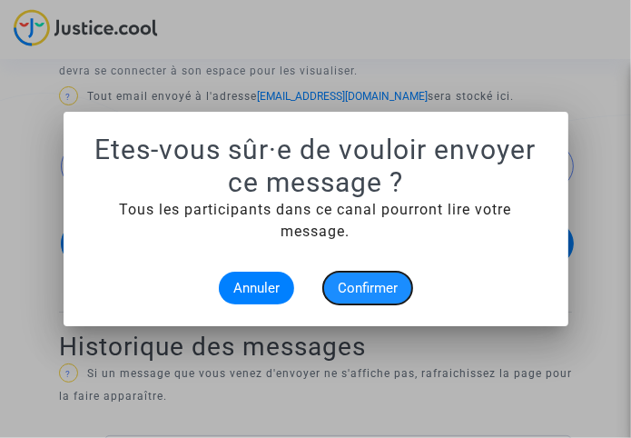
click at [358, 280] on span "Confirmer" at bounding box center [368, 288] width 60 height 16
